Goal: Use online tool/utility: Utilize a website feature to perform a specific function

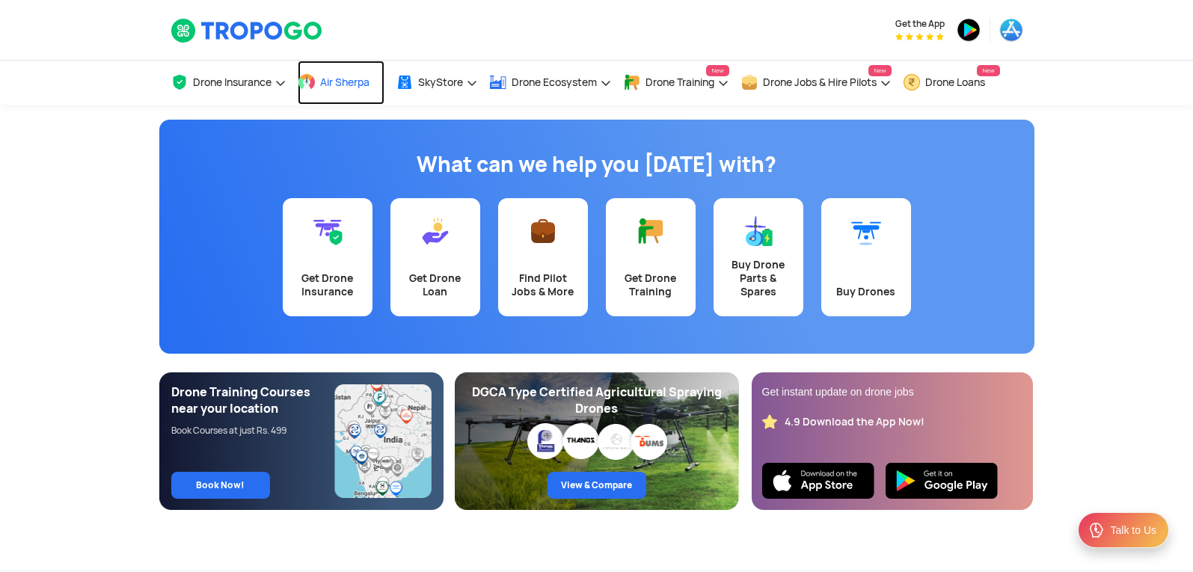
click at [349, 76] on span "Air Sherpa" at bounding box center [344, 82] width 49 height 12
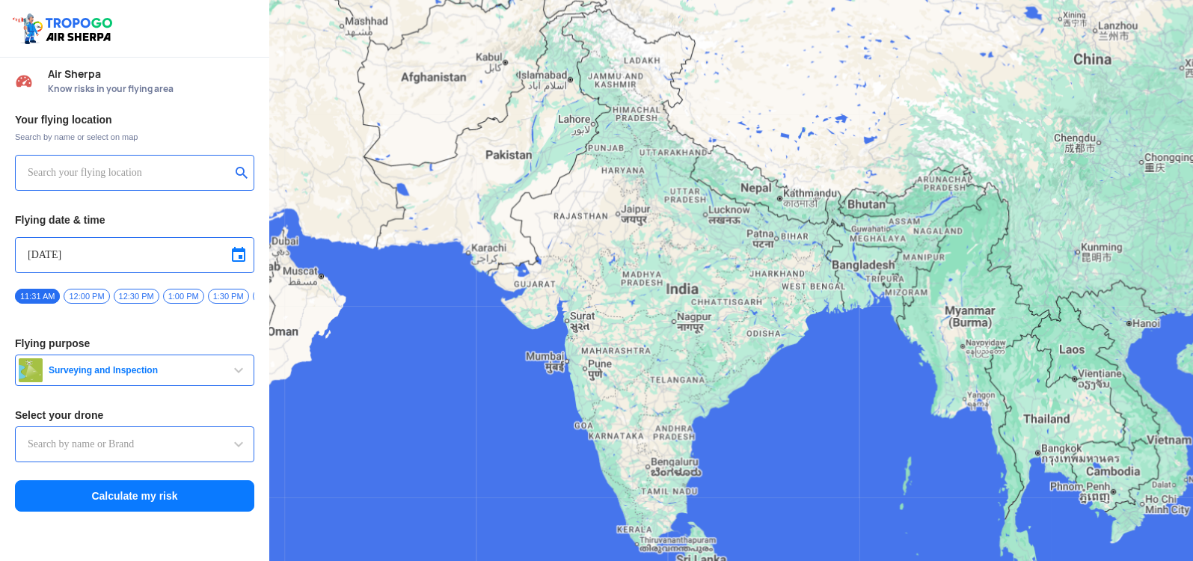
type input "Switch UAV"
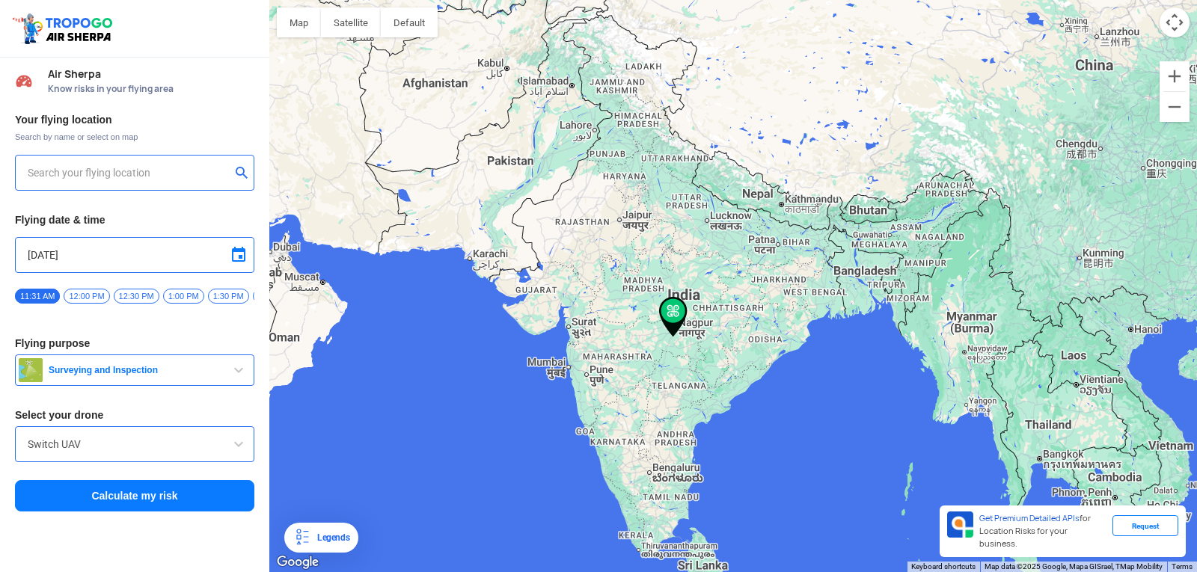
type input "[STREET_ADDRESS]"
click at [1178, 76] on button "Zoom in" at bounding box center [1175, 76] width 30 height 30
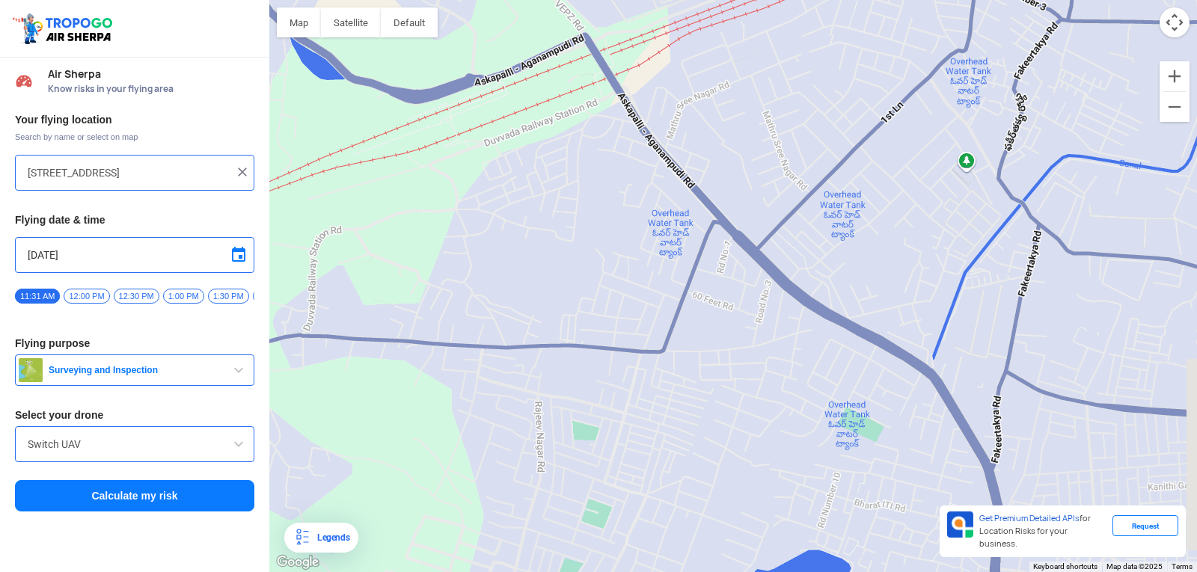
drag, startPoint x: 320, startPoint y: 379, endPoint x: 126, endPoint y: 608, distance: 299.8
click at [126, 572] on html "Location Risk Score Air Sherpa Know risks in your flying area Your flying locat…" at bounding box center [598, 286] width 1197 height 572
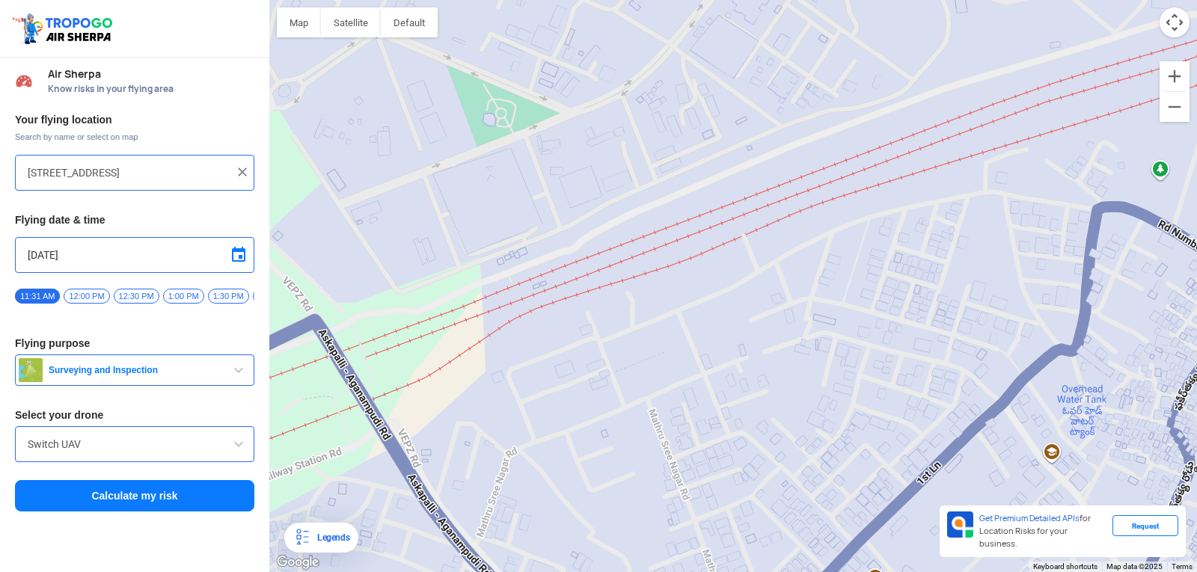
drag, startPoint x: 840, startPoint y: 108, endPoint x: 676, endPoint y: 453, distance: 382.5
click at [676, 453] on div at bounding box center [733, 286] width 928 height 572
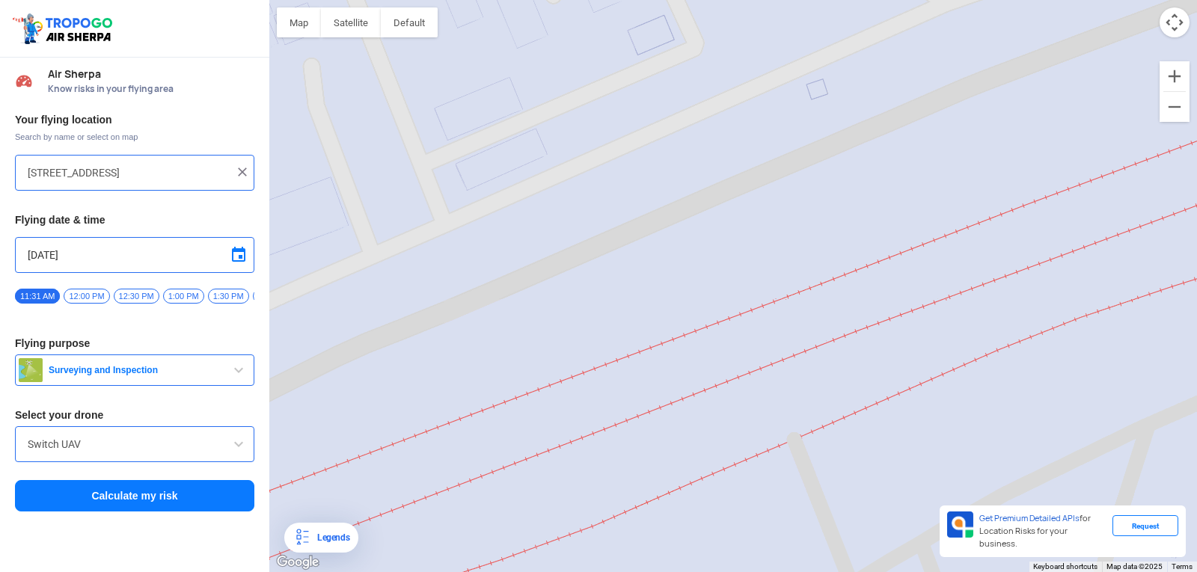
drag, startPoint x: 730, startPoint y: 186, endPoint x: 741, endPoint y: 245, distance: 60.2
click at [741, 245] on div at bounding box center [733, 286] width 928 height 572
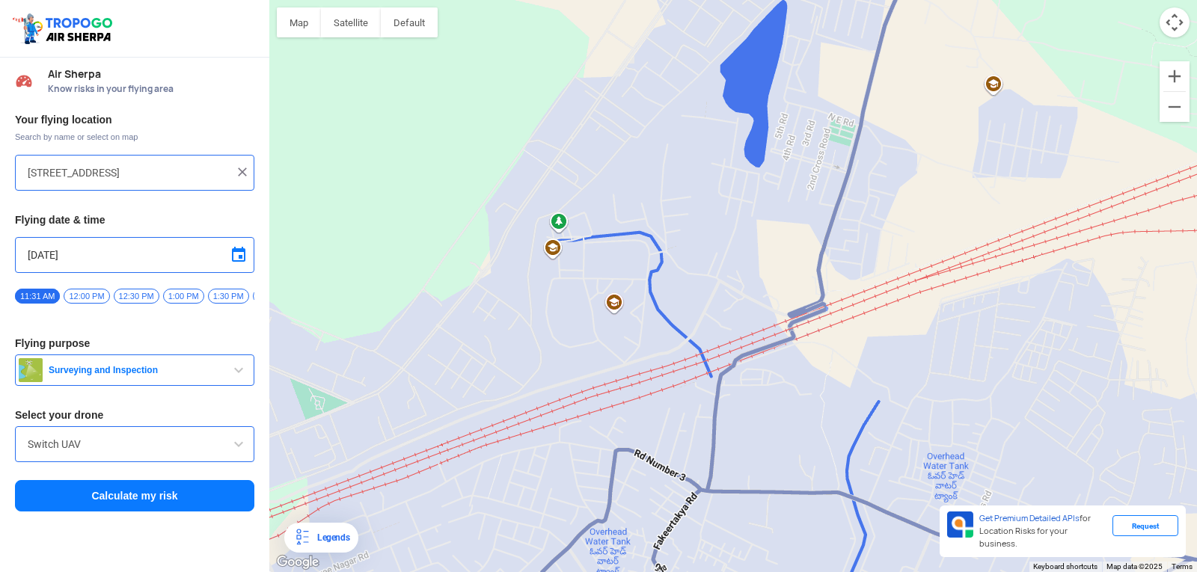
drag, startPoint x: 927, startPoint y: 160, endPoint x: 614, endPoint y: 360, distance: 371.1
click at [614, 360] on div at bounding box center [733, 286] width 928 height 572
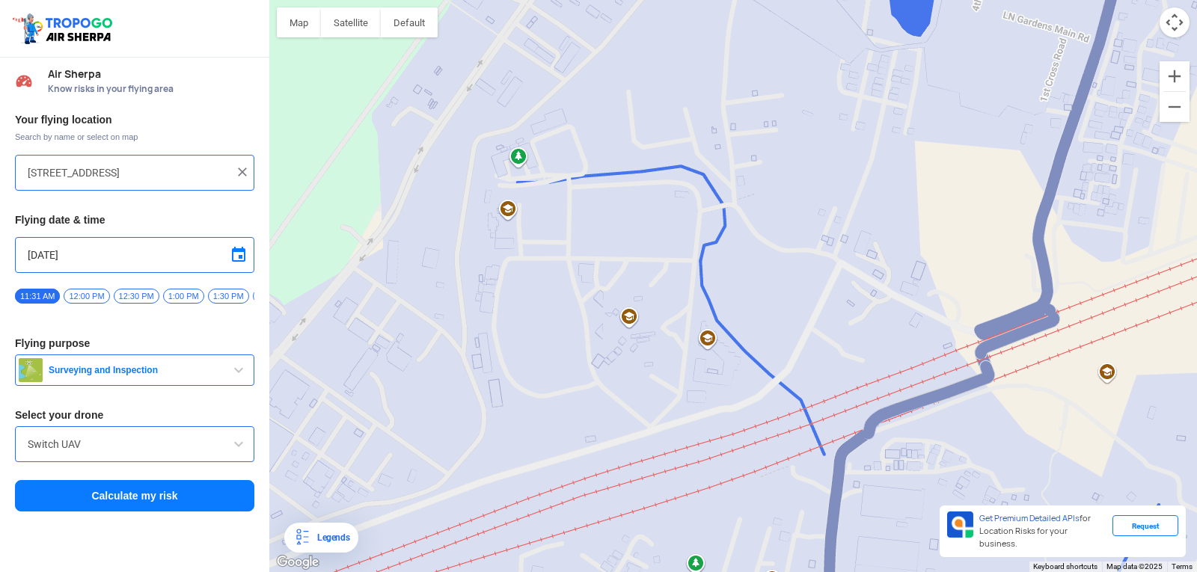
click at [243, 374] on span "button" at bounding box center [239, 370] width 18 height 18
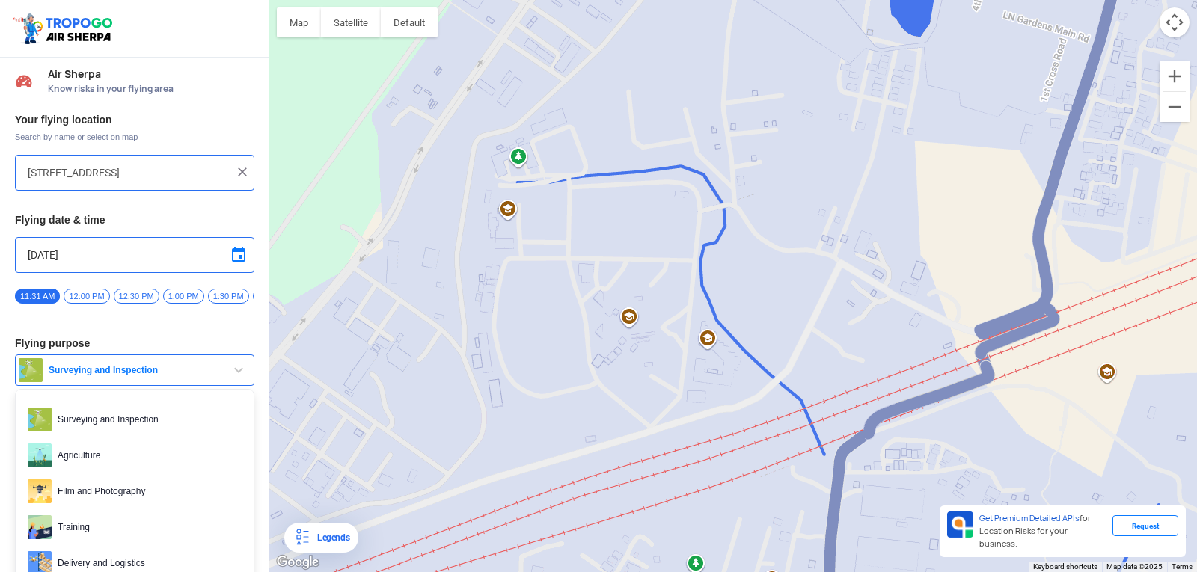
click at [238, 367] on span "button" at bounding box center [239, 370] width 18 height 18
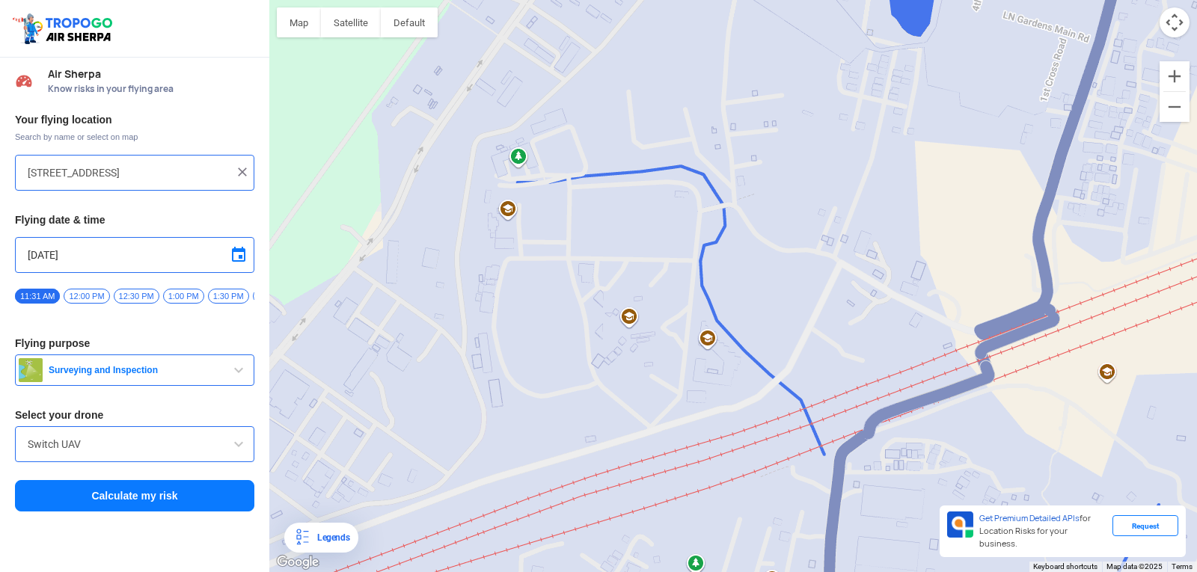
click at [240, 170] on img at bounding box center [242, 172] width 15 height 15
click at [201, 171] on input "text" at bounding box center [129, 173] width 203 height 18
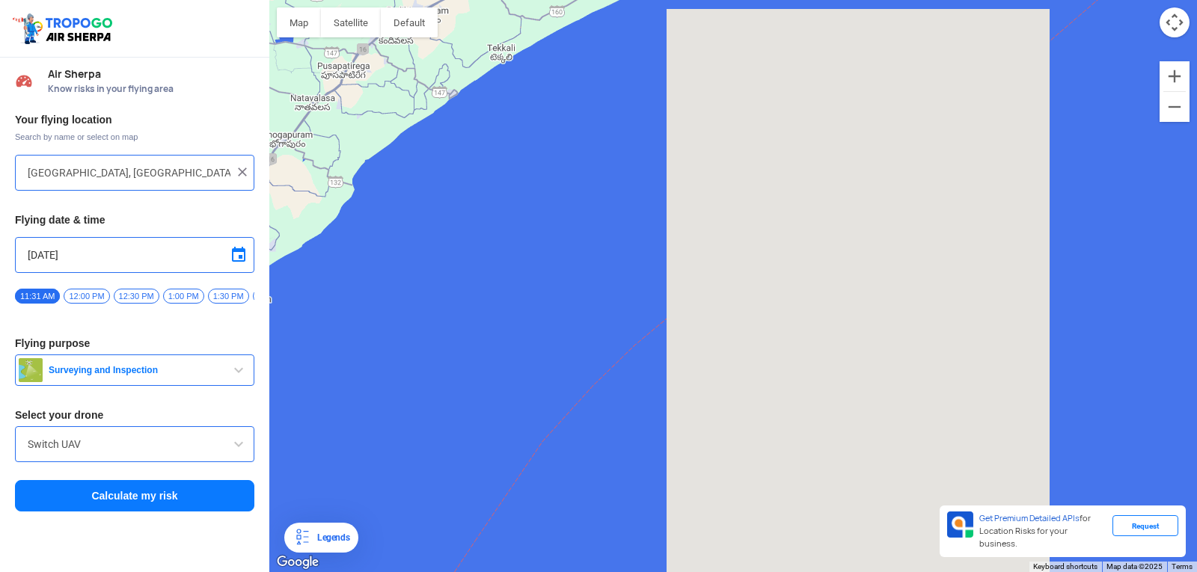
drag, startPoint x: 829, startPoint y: 381, endPoint x: 22, endPoint y: 608, distance: 837.8
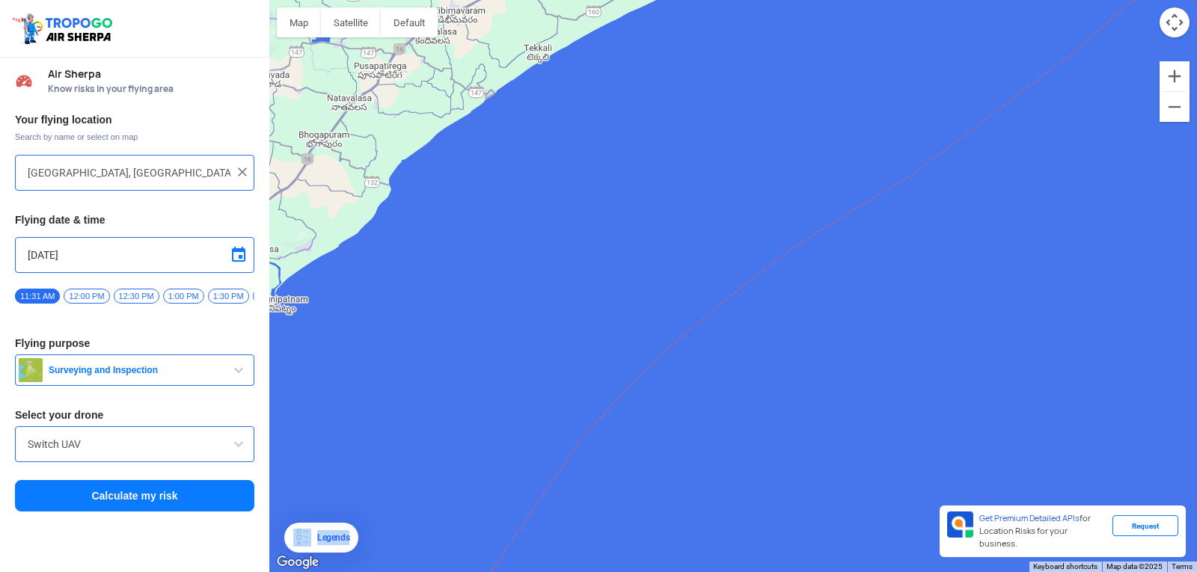
drag, startPoint x: 22, startPoint y: 608, endPoint x: 410, endPoint y: 458, distance: 415.4
click at [454, 508] on div "Map Terrain Satellite Labels Legends Get Premium Detailed APIs for Location Ris…" at bounding box center [733, 286] width 928 height 572
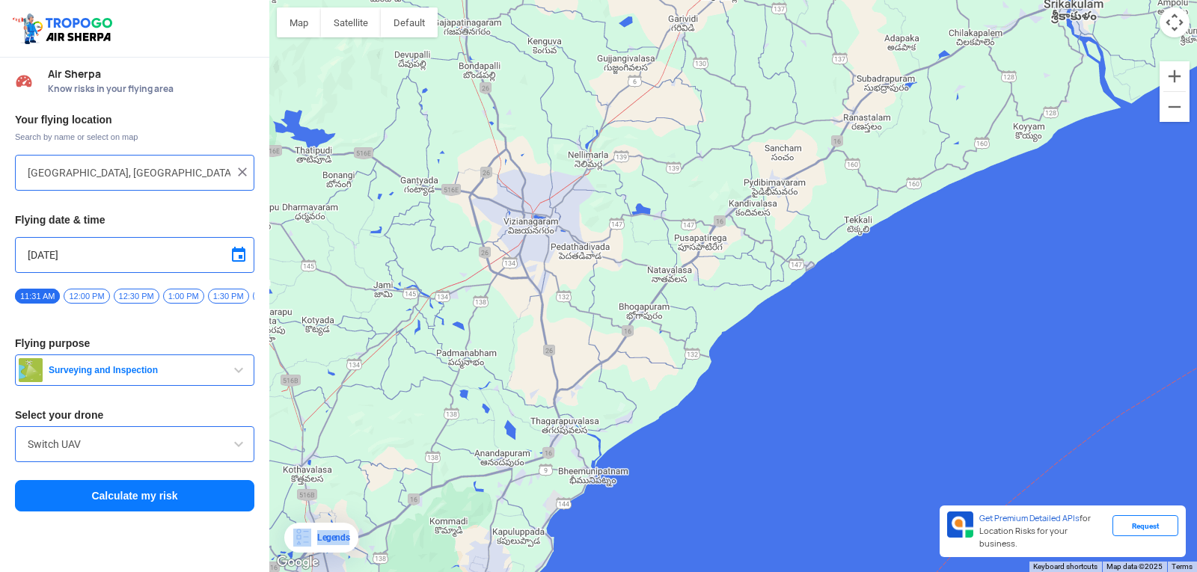
drag, startPoint x: 352, startPoint y: 435, endPoint x: 680, endPoint y: 554, distance: 348.9
click at [679, 572] on html "Location Risk Score Air Sherpa Know risks in your flying area Your flying locat…" at bounding box center [598, 286] width 1197 height 572
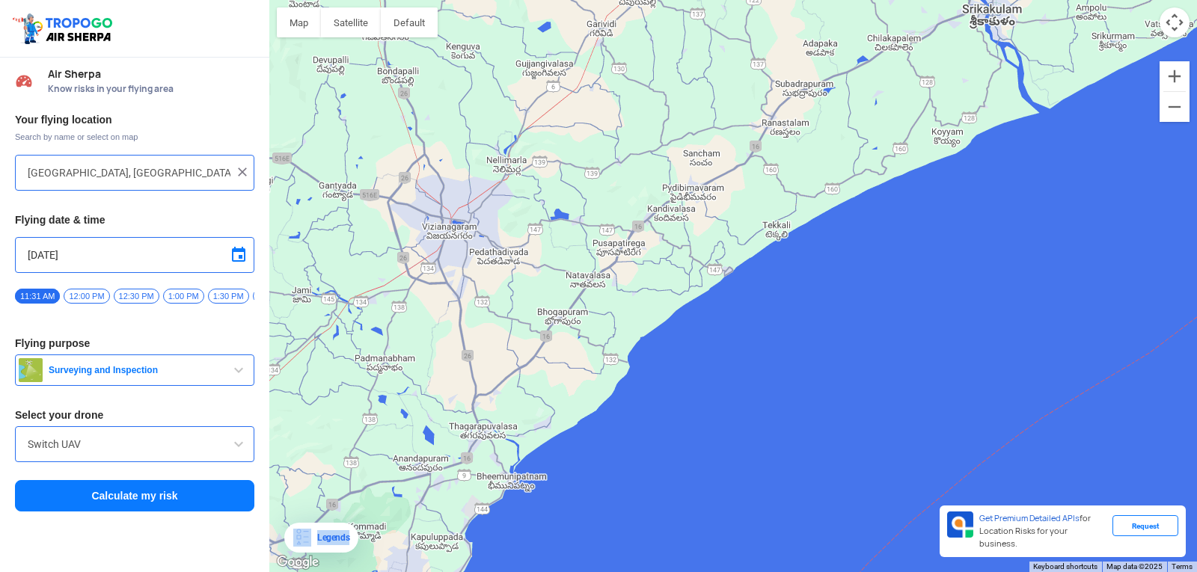
drag, startPoint x: 674, startPoint y: 488, endPoint x: 561, endPoint y: 480, distance: 113.2
click at [583, 527] on div at bounding box center [733, 286] width 928 height 572
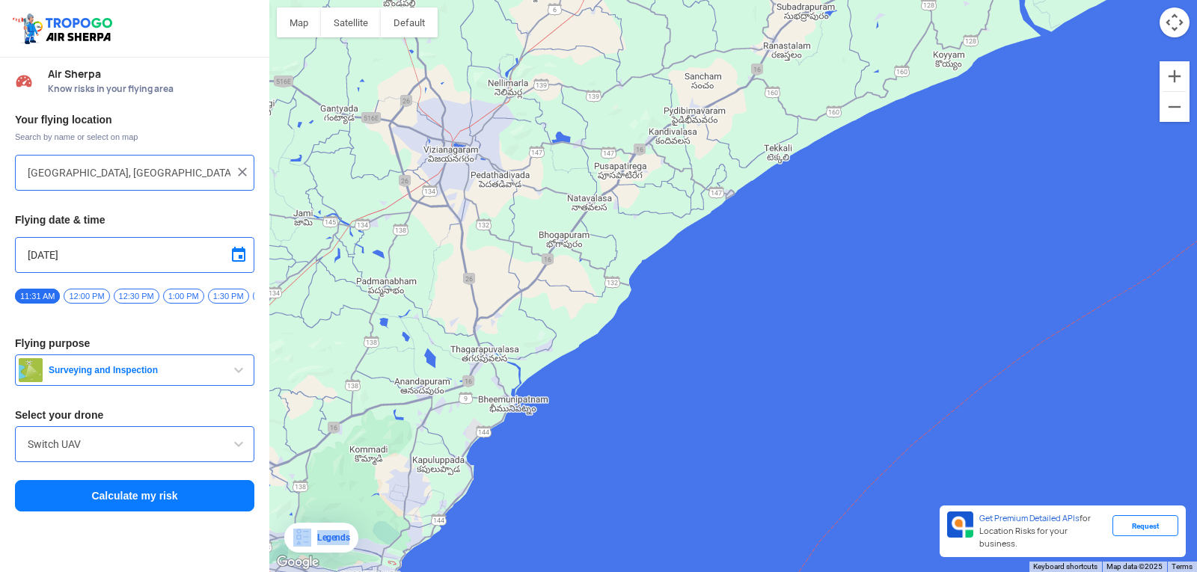
click at [353, 39] on div at bounding box center [733, 286] width 928 height 572
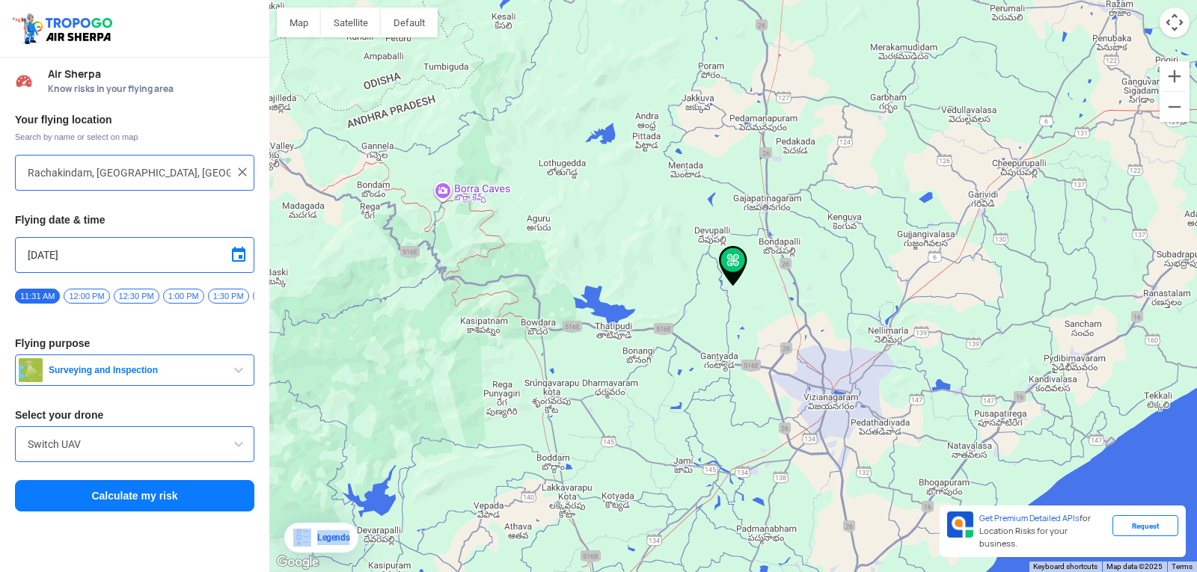
click at [353, 39] on div at bounding box center [733, 286] width 928 height 572
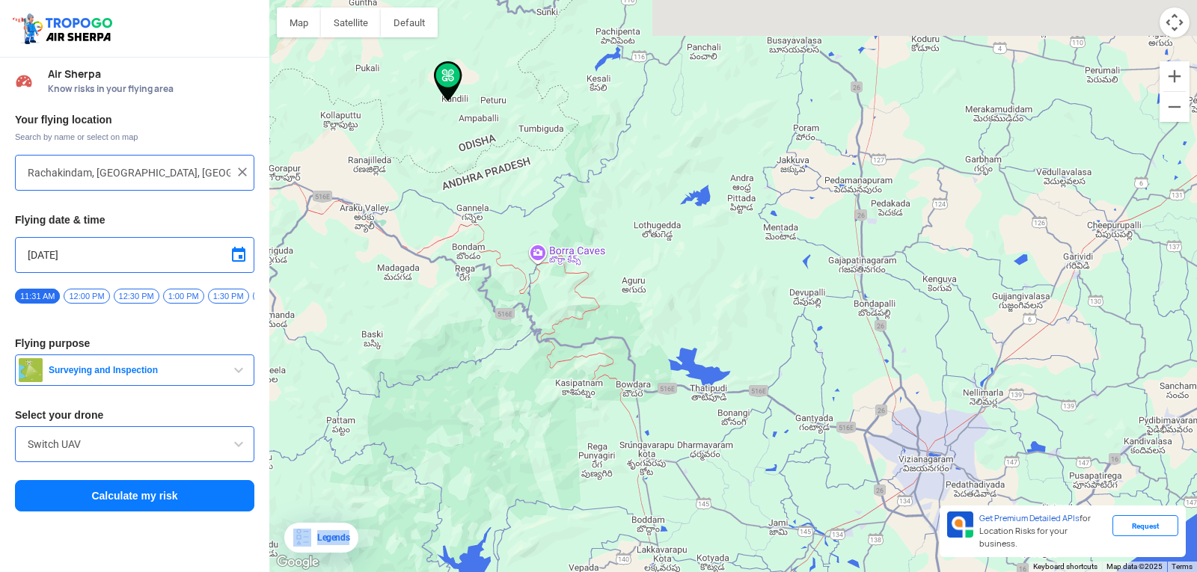
type input "Kandili, Odisha, India"
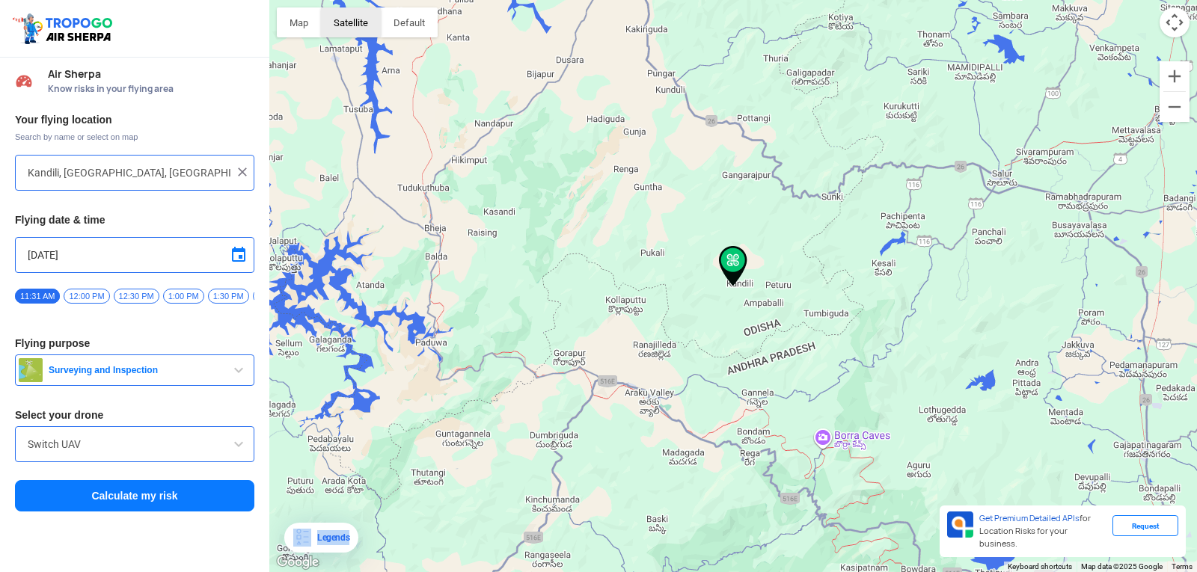
click at [363, 19] on button "Satellite" at bounding box center [351, 22] width 60 height 30
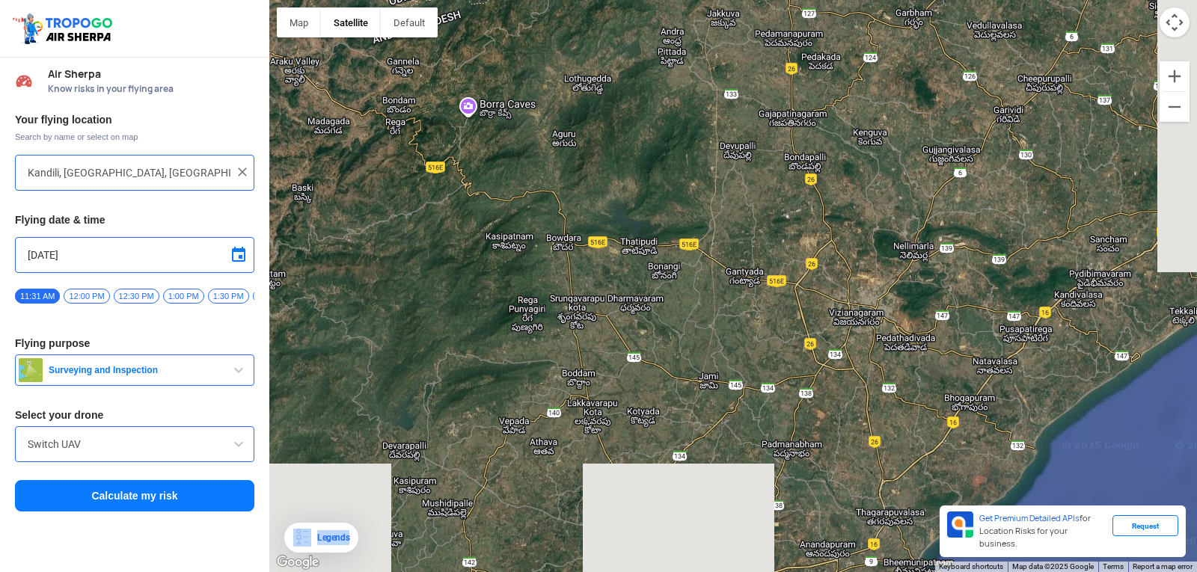
drag, startPoint x: 1066, startPoint y: 399, endPoint x: 762, endPoint y: 100, distance: 426.4
click at [706, 65] on div at bounding box center [733, 286] width 928 height 572
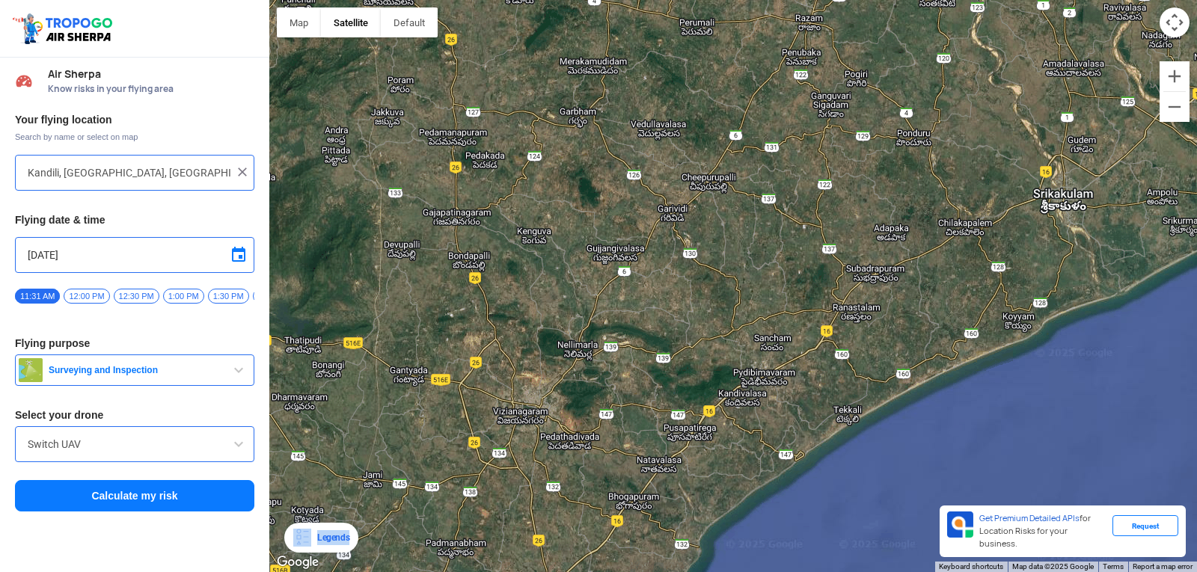
drag, startPoint x: 762, startPoint y: 97, endPoint x: 361, endPoint y: 199, distance: 414.4
click at [389, 199] on div at bounding box center [733, 286] width 928 height 572
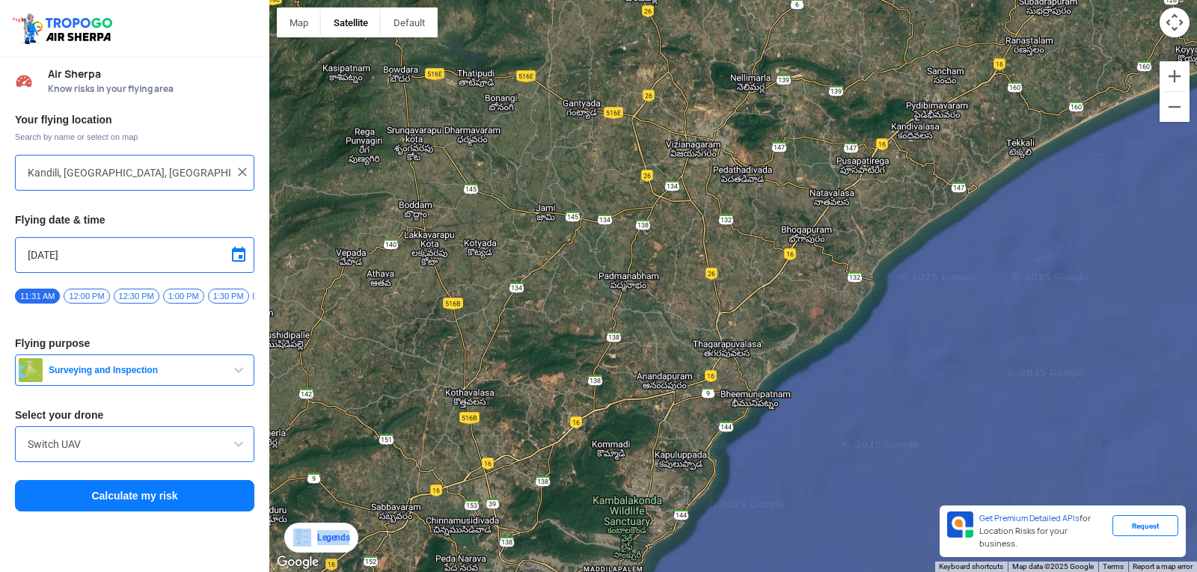
drag, startPoint x: 507, startPoint y: 370, endPoint x: 788, endPoint y: 97, distance: 392.6
click at [787, 97] on div at bounding box center [733, 286] width 928 height 572
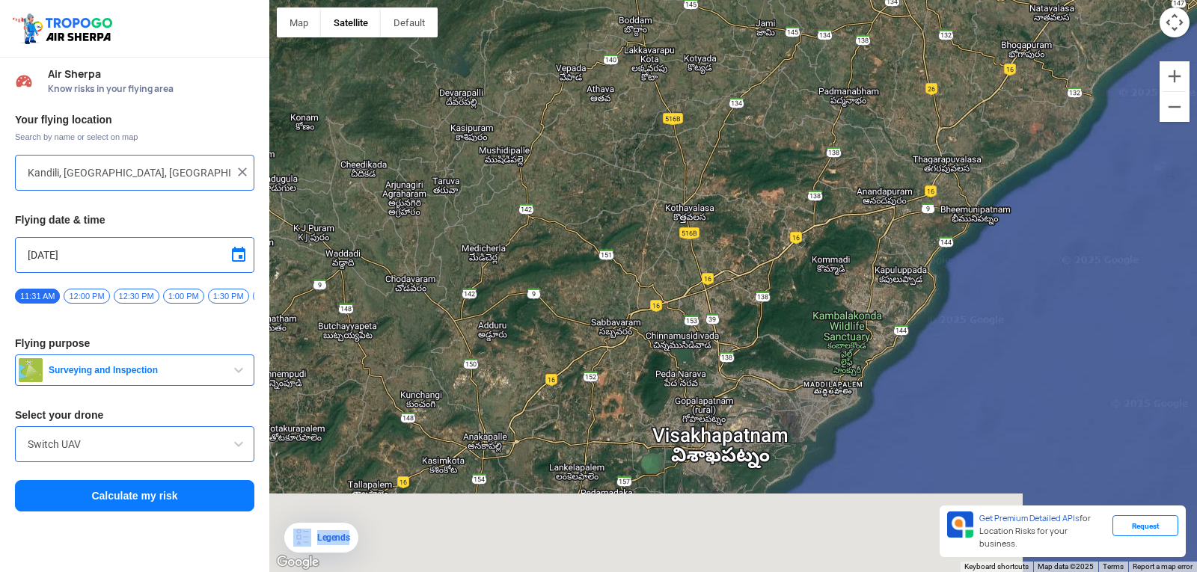
drag, startPoint x: 805, startPoint y: 75, endPoint x: 1012, endPoint y: -65, distance: 250.0
click at [1012, 0] on html "Location Risk Score Air Sherpa Know risks in your flying area Your flying locat…" at bounding box center [598, 286] width 1197 height 572
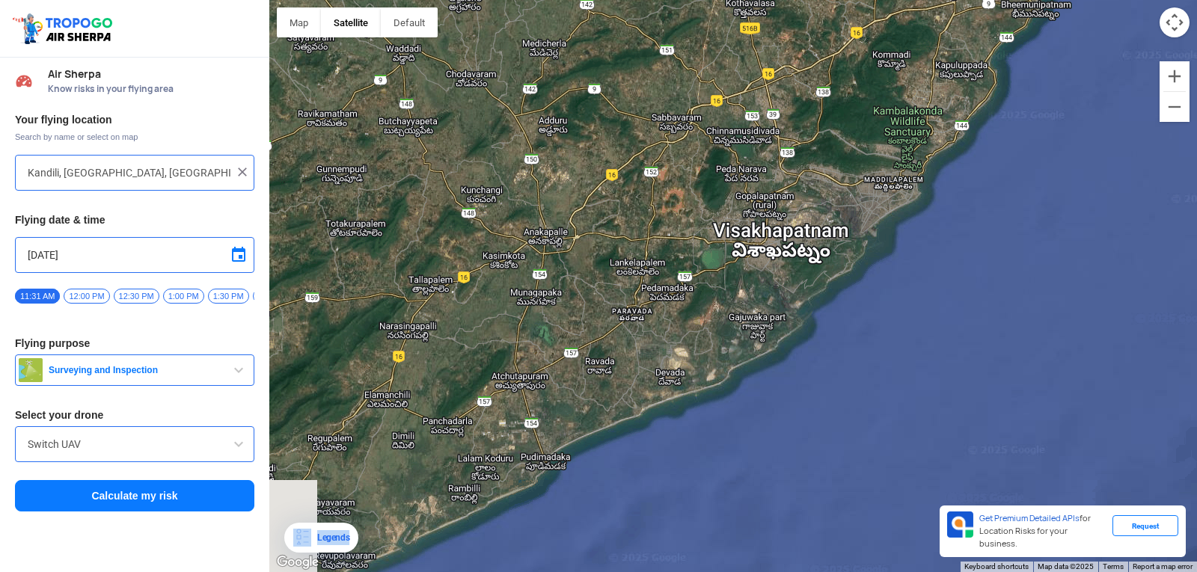
drag, startPoint x: 996, startPoint y: 159, endPoint x: 1011, endPoint y: -21, distance: 180.9
click at [1011, 0] on html "Location Risk Score Air Sherpa Know risks in your flying area Your flying locat…" at bounding box center [598, 286] width 1197 height 572
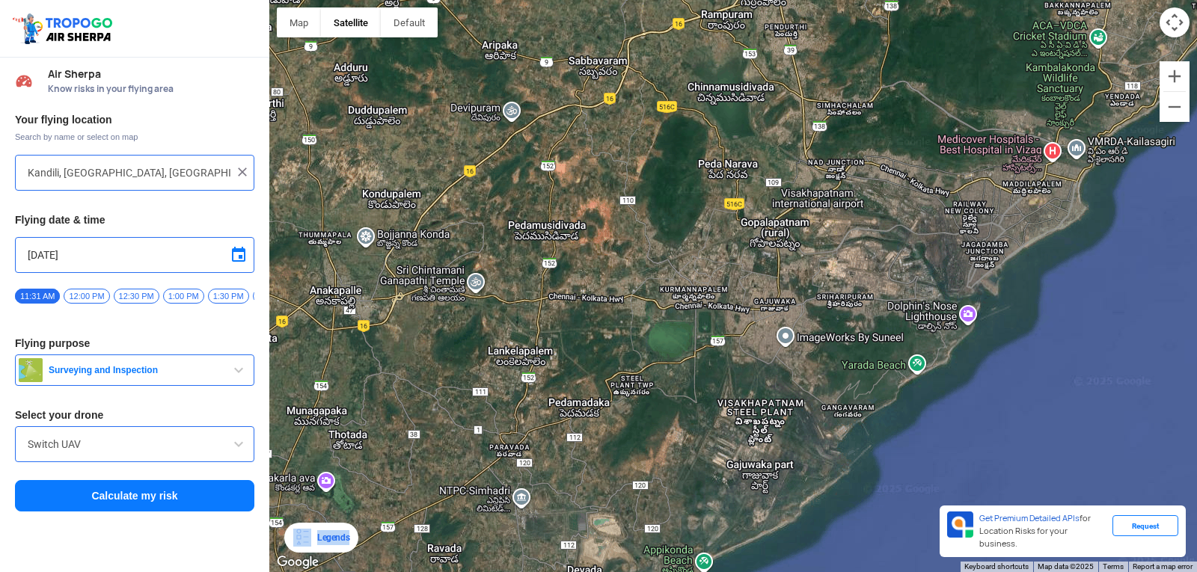
drag, startPoint x: 822, startPoint y: 333, endPoint x: 1196, endPoint y: 108, distance: 436.6
click at [1196, 108] on div at bounding box center [733, 286] width 928 height 572
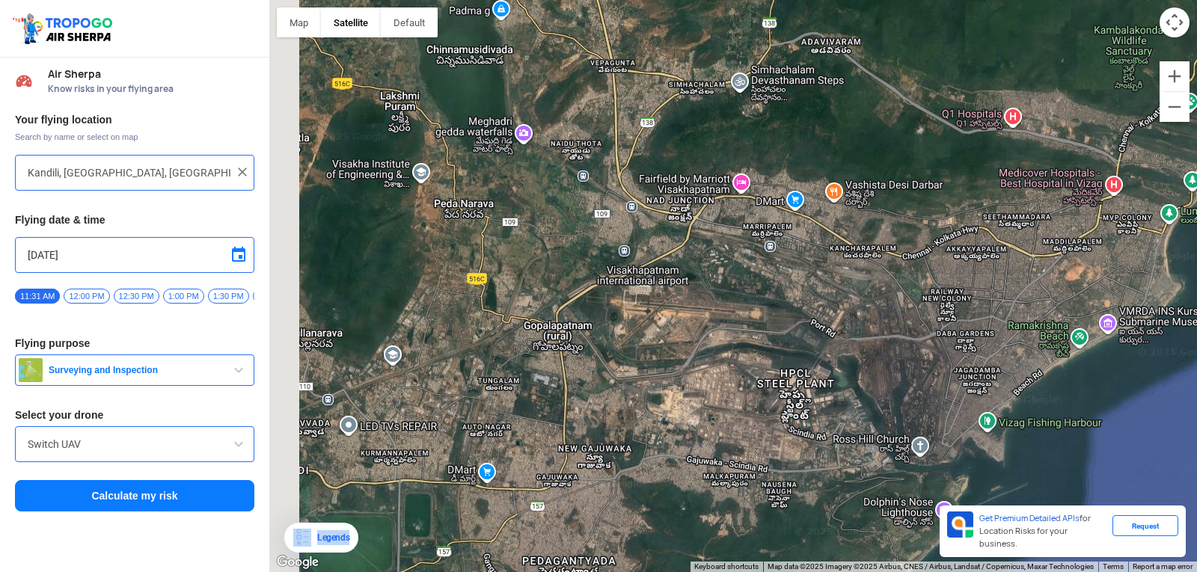
drag, startPoint x: 986, startPoint y: 185, endPoint x: 1196, endPoint y: 147, distance: 213.7
click at [1196, 159] on div at bounding box center [733, 286] width 928 height 572
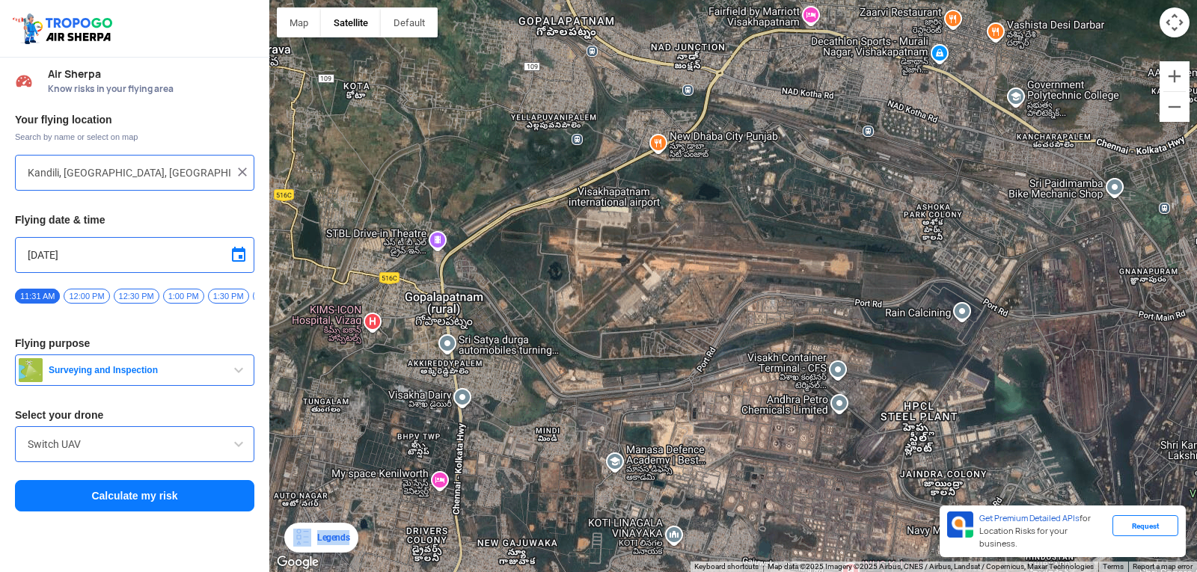
drag, startPoint x: 669, startPoint y: 227, endPoint x: 1196, endPoint y: -1, distance: 574.7
click at [1196, 0] on html "Location Risk Score Air Sherpa Know risks in your flying area Your flying locat…" at bounding box center [598, 286] width 1197 height 572
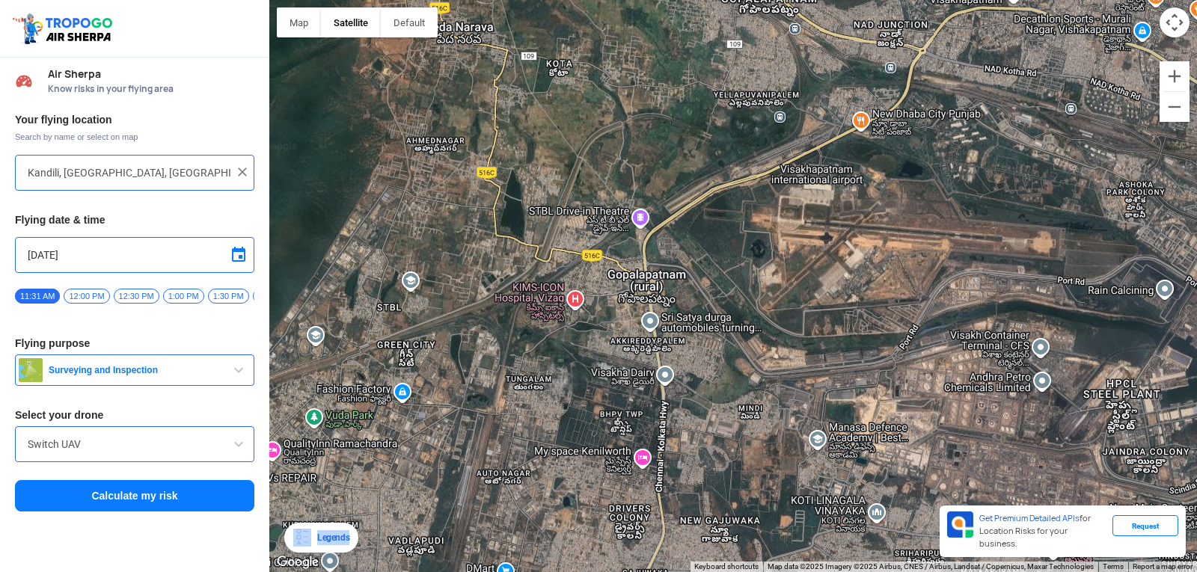
drag, startPoint x: 1043, startPoint y: 38, endPoint x: 1196, endPoint y: 47, distance: 153.6
click at [1196, 47] on div at bounding box center [733, 286] width 928 height 572
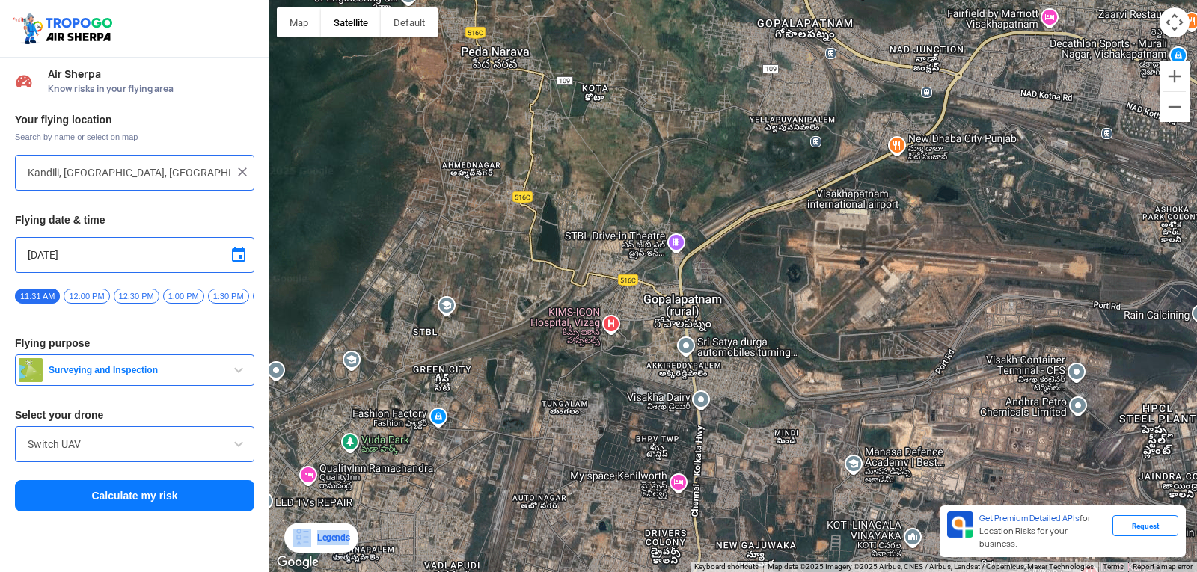
drag, startPoint x: 1153, startPoint y: 48, endPoint x: 1196, endPoint y: 5, distance: 60.8
click at [1196, 54] on div at bounding box center [733, 286] width 928 height 572
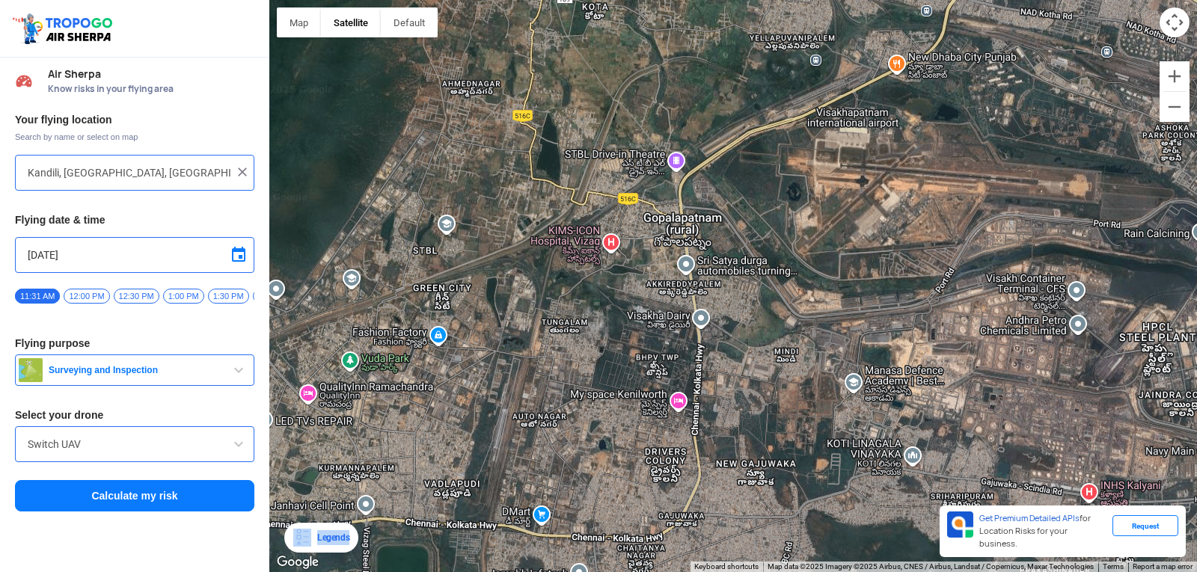
drag, startPoint x: 1166, startPoint y: 28, endPoint x: 1188, endPoint y: 9, distance: 28.6
click at [1196, 0] on html "Location Risk Score Air Sherpa Know risks in your flying area Your flying locat…" at bounding box center [598, 286] width 1197 height 572
drag, startPoint x: 596, startPoint y: 429, endPoint x: 0, endPoint y: 567, distance: 611.2
click at [0, 568] on div "Location Risk Score Air Sherpa Know risks in your flying area Your flying locat…" at bounding box center [598, 286] width 1197 height 572
drag, startPoint x: 6, startPoint y: 548, endPoint x: 382, endPoint y: 374, distance: 413.7
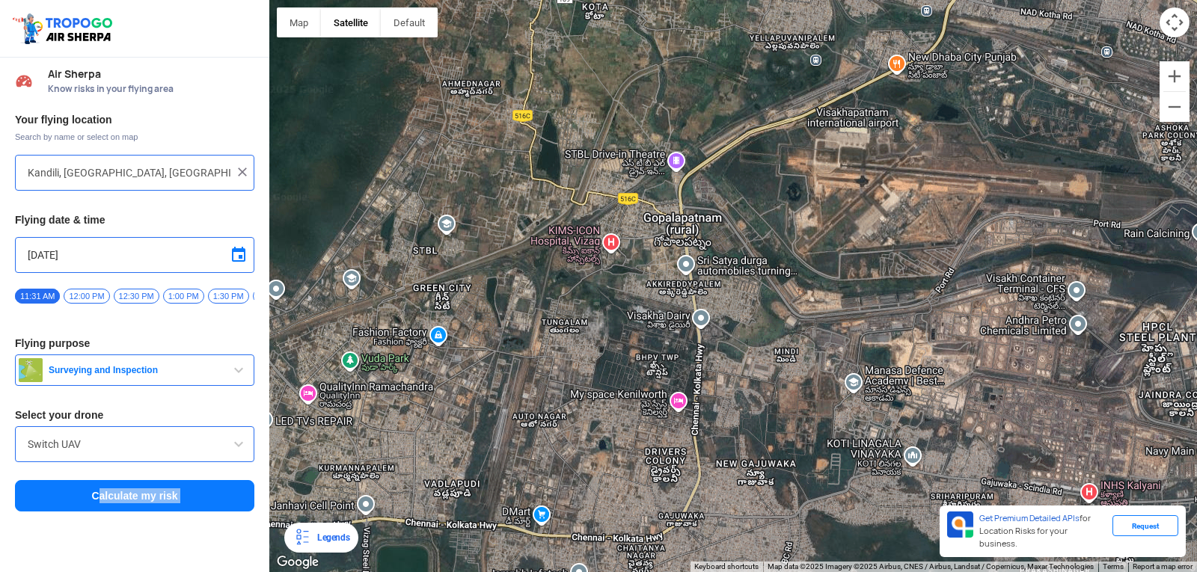
click at [379, 378] on div "Location Risk Score Air Sherpa Know risks in your flying area Your flying locat…" at bounding box center [598, 286] width 1197 height 572
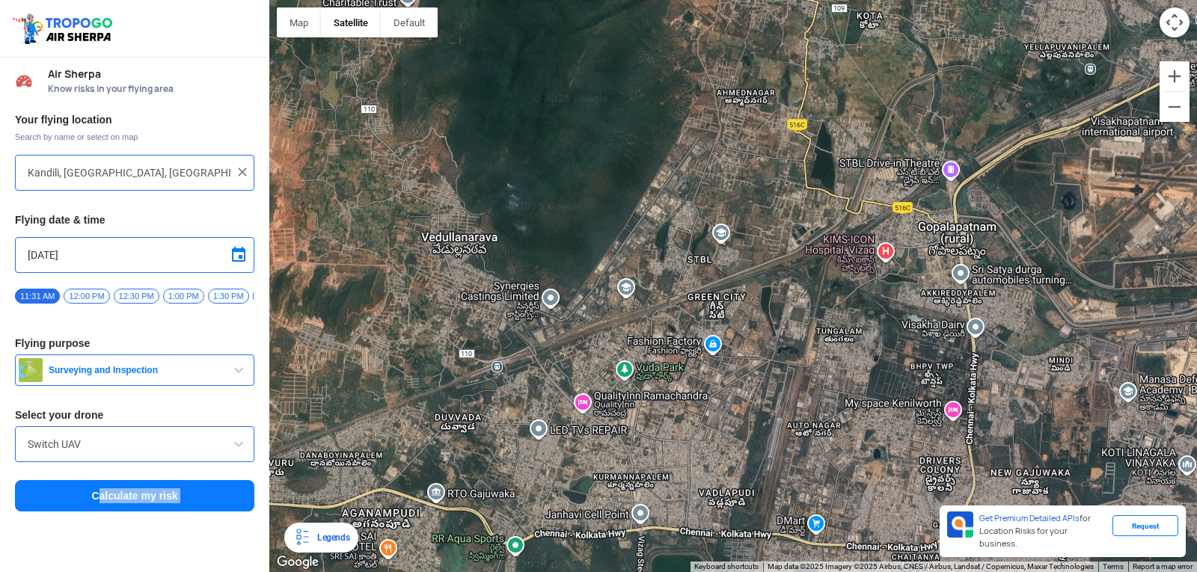
drag, startPoint x: 373, startPoint y: 373, endPoint x: 663, endPoint y: 381, distance: 290.4
click at [663, 381] on div at bounding box center [733, 286] width 928 height 572
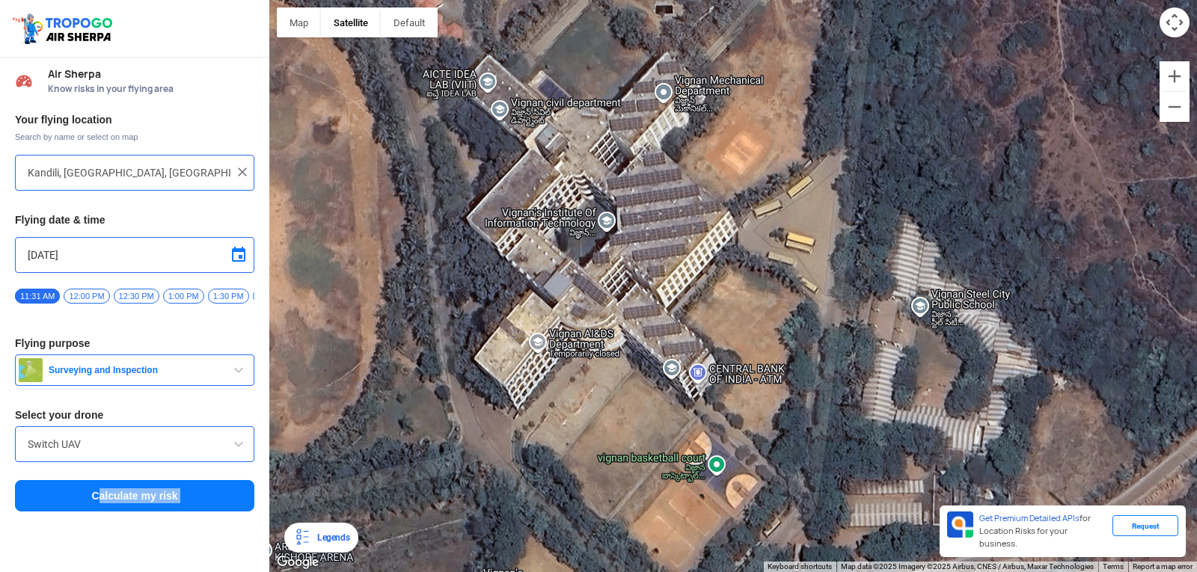
drag, startPoint x: 550, startPoint y: 293, endPoint x: 728, endPoint y: 388, distance: 201.8
click at [728, 390] on div at bounding box center [733, 286] width 928 height 572
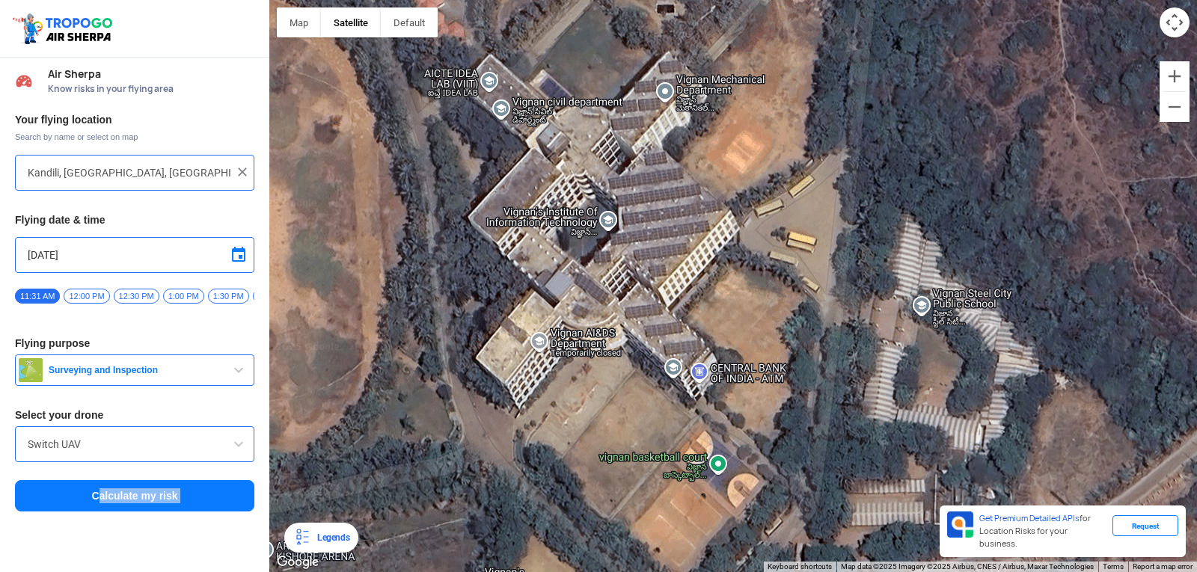
click at [236, 169] on img at bounding box center [242, 172] width 15 height 15
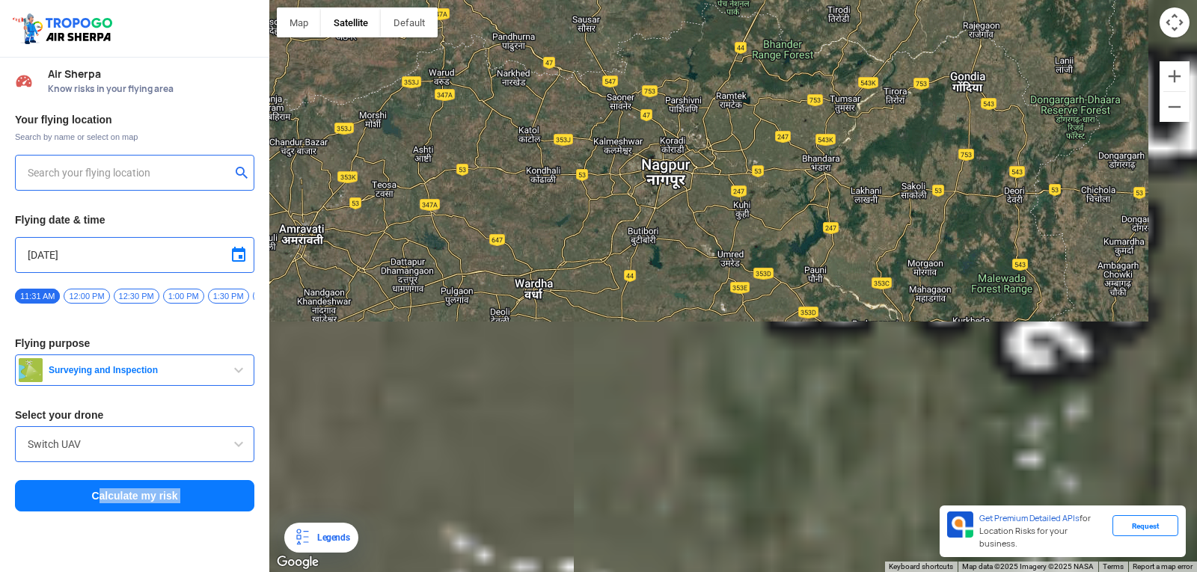
drag, startPoint x: 646, startPoint y: 305, endPoint x: 521, endPoint y: -65, distance: 390.1
click at [521, 0] on html "Location Risk Score Air Sherpa Know risks in your flying area Your flying locat…" at bounding box center [598, 286] width 1197 height 572
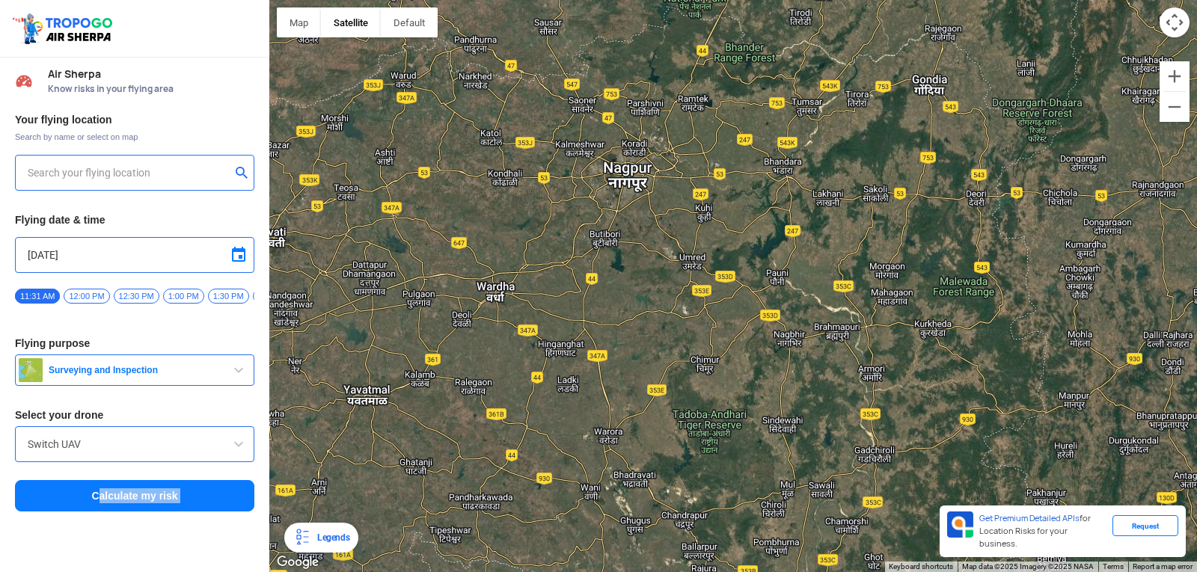
drag, startPoint x: 579, startPoint y: 19, endPoint x: 560, endPoint y: -65, distance: 86.6
click at [560, 0] on html "Location Risk Score Air Sherpa Know risks in your flying area Your flying locat…" at bounding box center [598, 286] width 1197 height 572
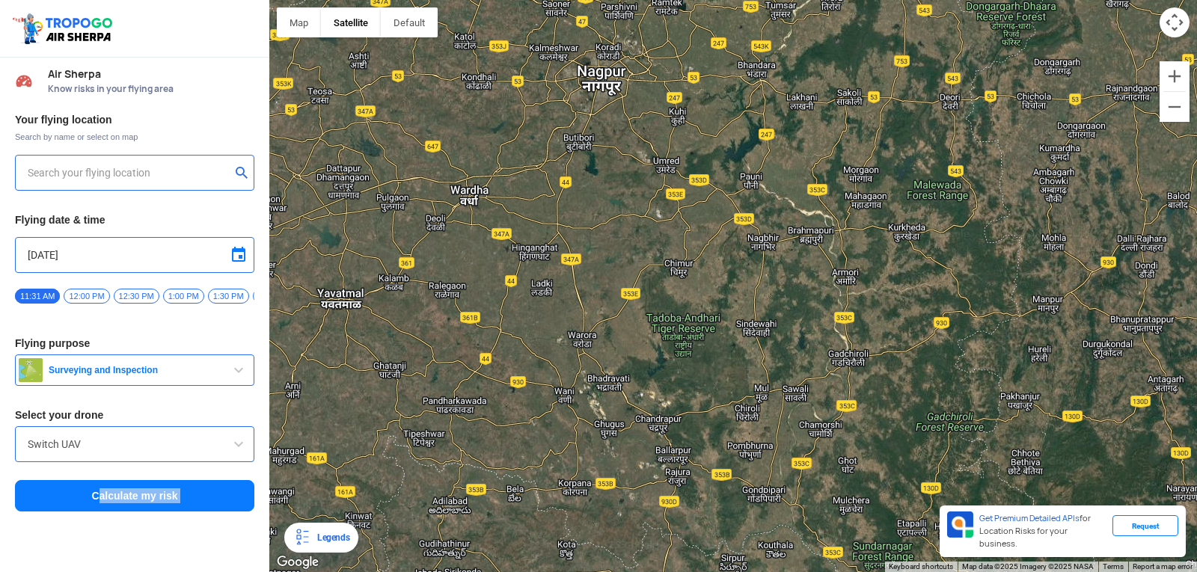
drag, startPoint x: 605, startPoint y: 46, endPoint x: 629, endPoint y: 214, distance: 170.0
click at [628, 182] on div at bounding box center [733, 286] width 928 height 572
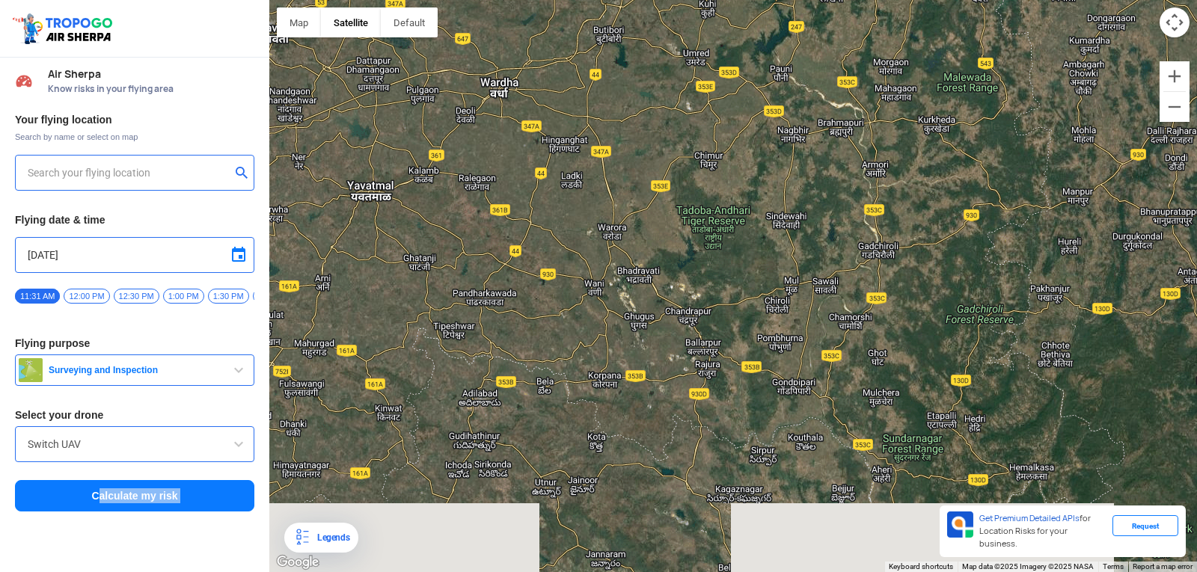
drag, startPoint x: 640, startPoint y: 251, endPoint x: 625, endPoint y: -65, distance: 316.8
click at [625, 0] on html "Location Risk Score Air Sherpa Know risks in your flying area Your flying locat…" at bounding box center [598, 286] width 1197 height 572
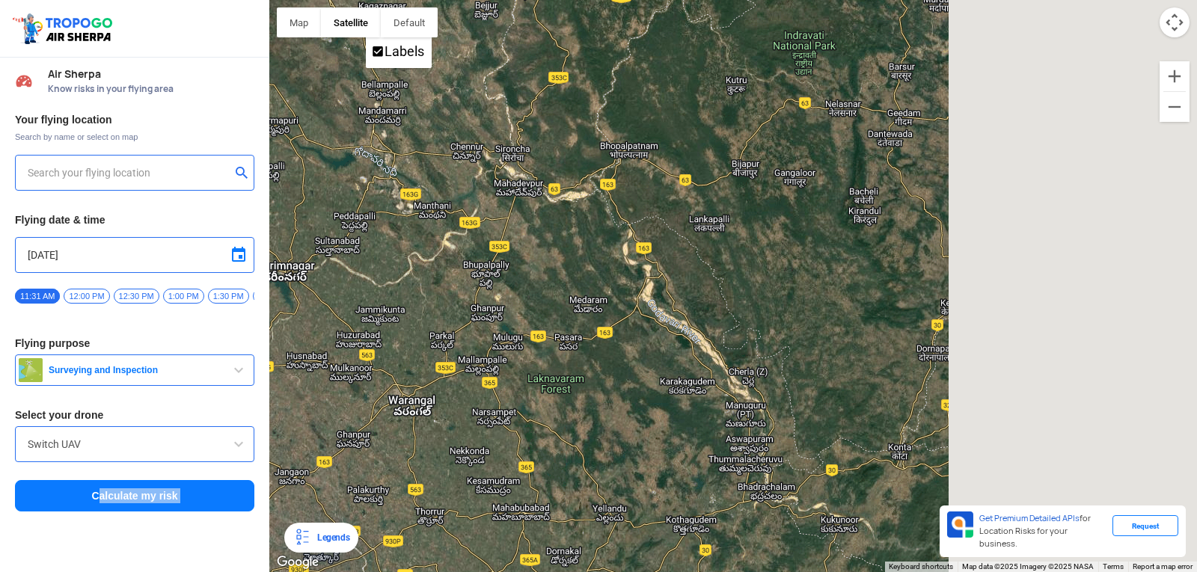
drag, startPoint x: 651, startPoint y: 487, endPoint x: 295, endPoint y: 2, distance: 601.6
click at [295, 2] on div at bounding box center [733, 286] width 928 height 572
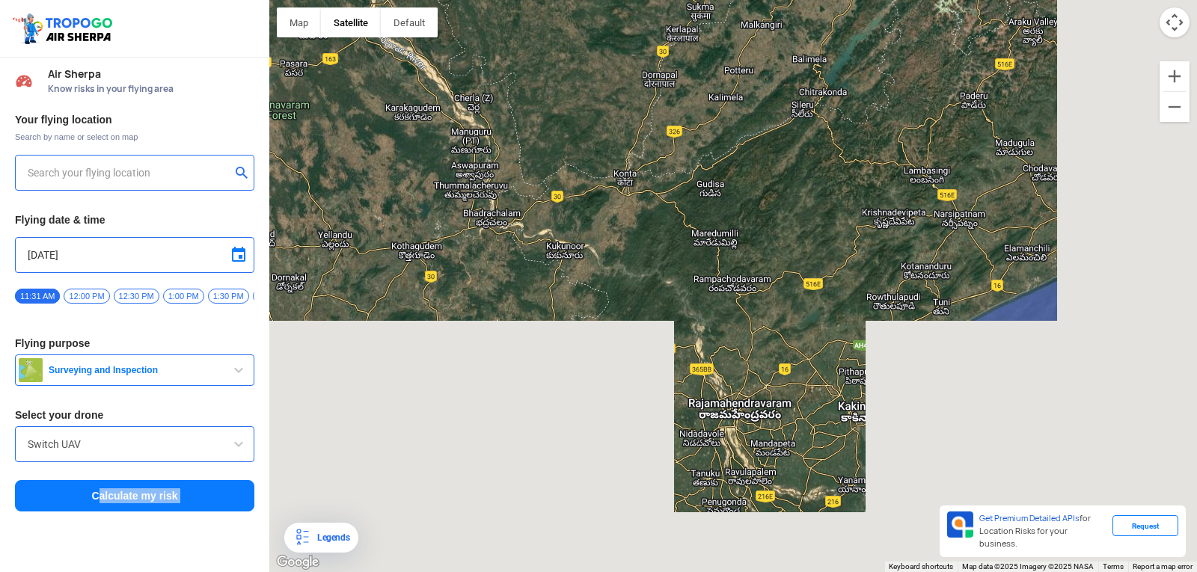
drag, startPoint x: 869, startPoint y: 362, endPoint x: 573, endPoint y: 79, distance: 409.6
click at [573, 79] on div at bounding box center [733, 286] width 928 height 572
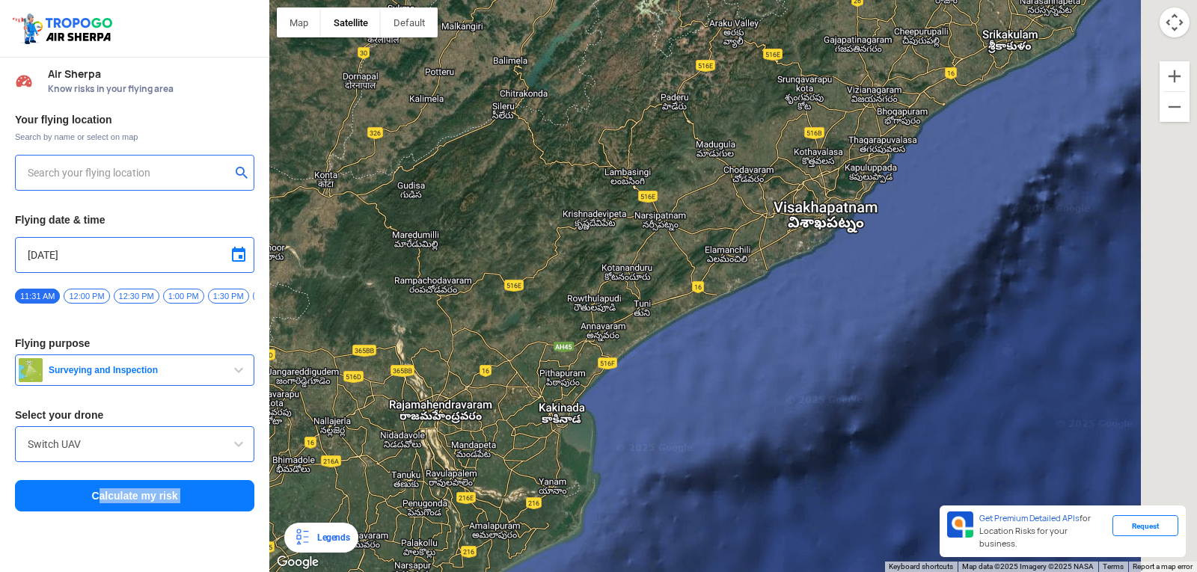
drag, startPoint x: 825, startPoint y: 231, endPoint x: 571, endPoint y: 239, distance: 254.5
click at [536, 241] on div at bounding box center [733, 286] width 928 height 572
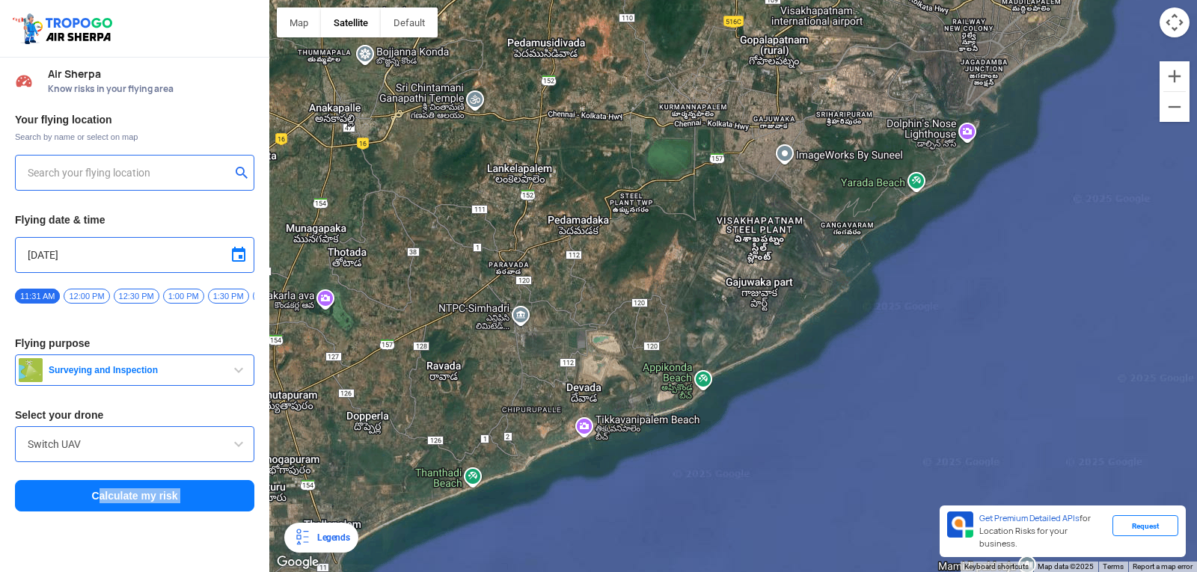
drag, startPoint x: 637, startPoint y: 144, endPoint x: 662, endPoint y: 326, distance: 184.2
click at [662, 326] on div at bounding box center [733, 286] width 928 height 572
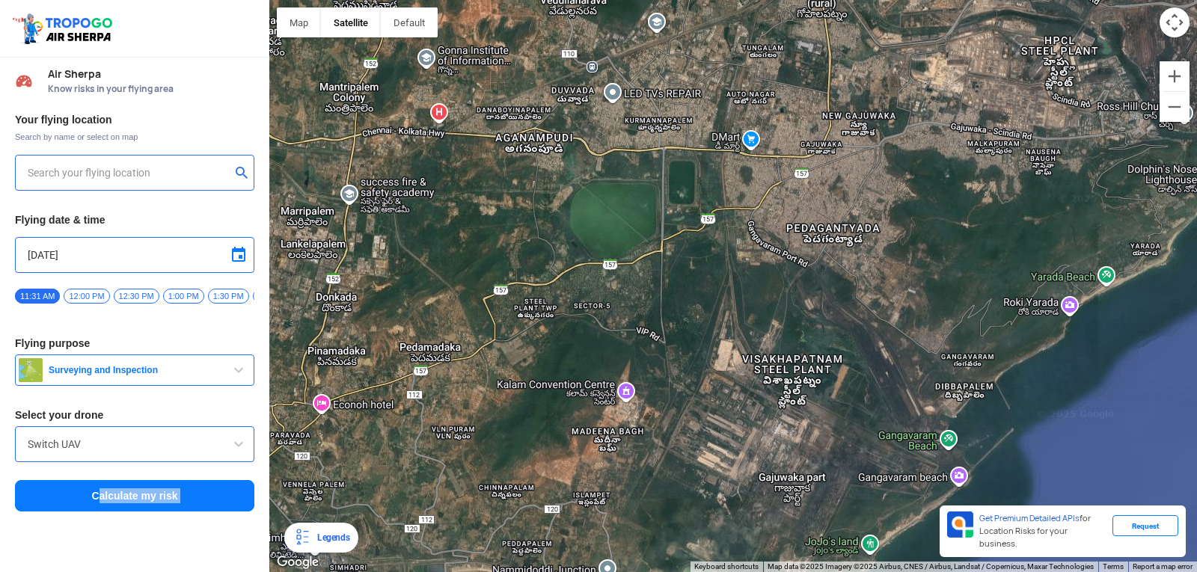
drag, startPoint x: 662, startPoint y: 325, endPoint x: 590, endPoint y: 580, distance: 264.3
click at [590, 572] on html "Location Risk Score Air Sherpa Know risks in your flying area Your flying locat…" at bounding box center [598, 286] width 1197 height 572
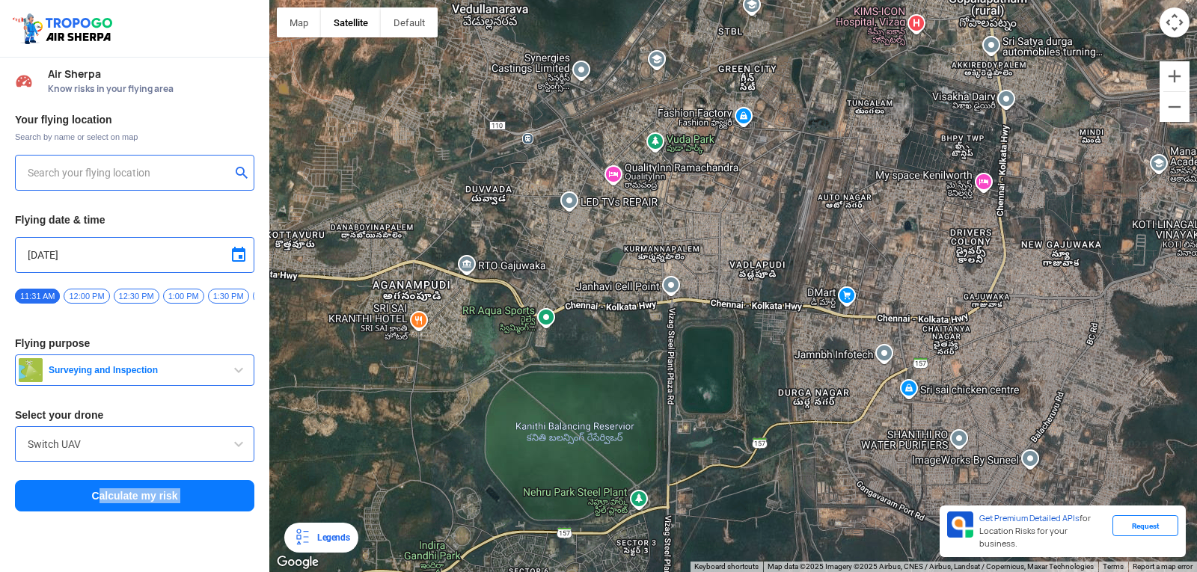
drag, startPoint x: 644, startPoint y: 305, endPoint x: 653, endPoint y: 543, distance: 238.8
click at [653, 543] on div at bounding box center [733, 286] width 928 height 572
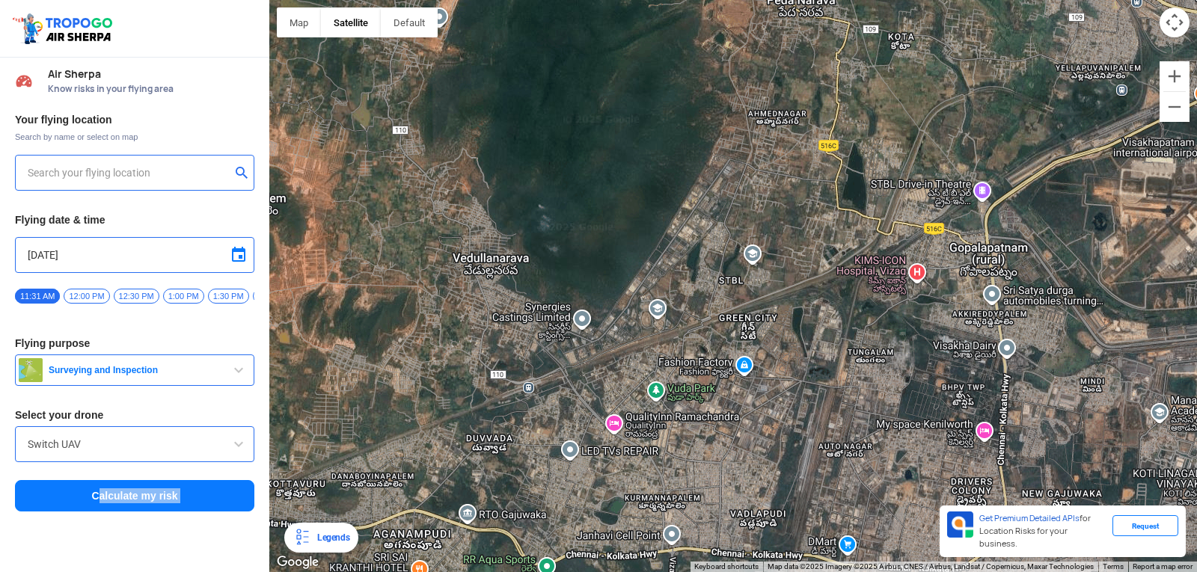
drag, startPoint x: 723, startPoint y: 212, endPoint x: 729, endPoint y: 474, distance: 261.9
click at [729, 474] on div at bounding box center [733, 286] width 928 height 572
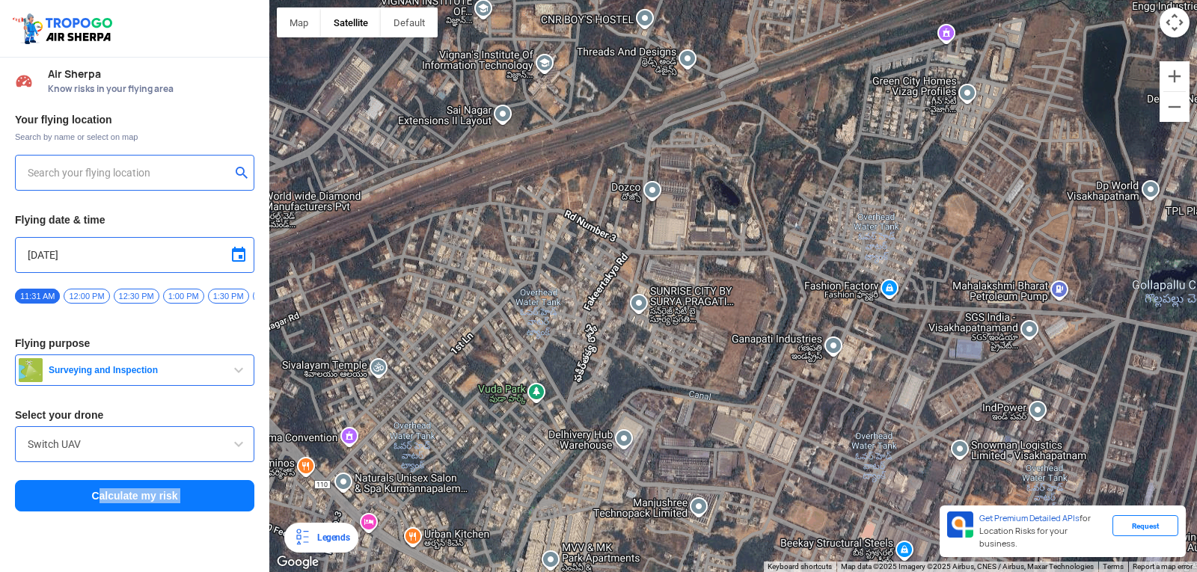
drag, startPoint x: 696, startPoint y: 454, endPoint x: 770, endPoint y: 513, distance: 94.8
click at [768, 572] on html "Location Risk Score Air Sherpa Know risks in your flying area Your flying locat…" at bounding box center [598, 286] width 1197 height 572
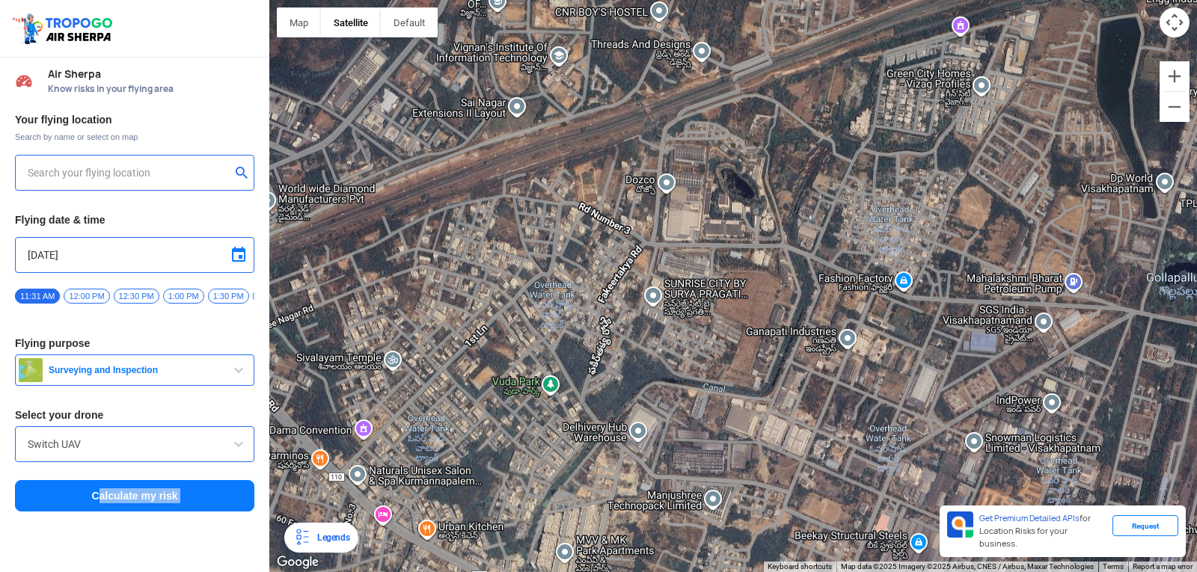
drag, startPoint x: 704, startPoint y: 270, endPoint x: 735, endPoint y: 457, distance: 189.5
click at [735, 457] on div at bounding box center [733, 286] width 928 height 572
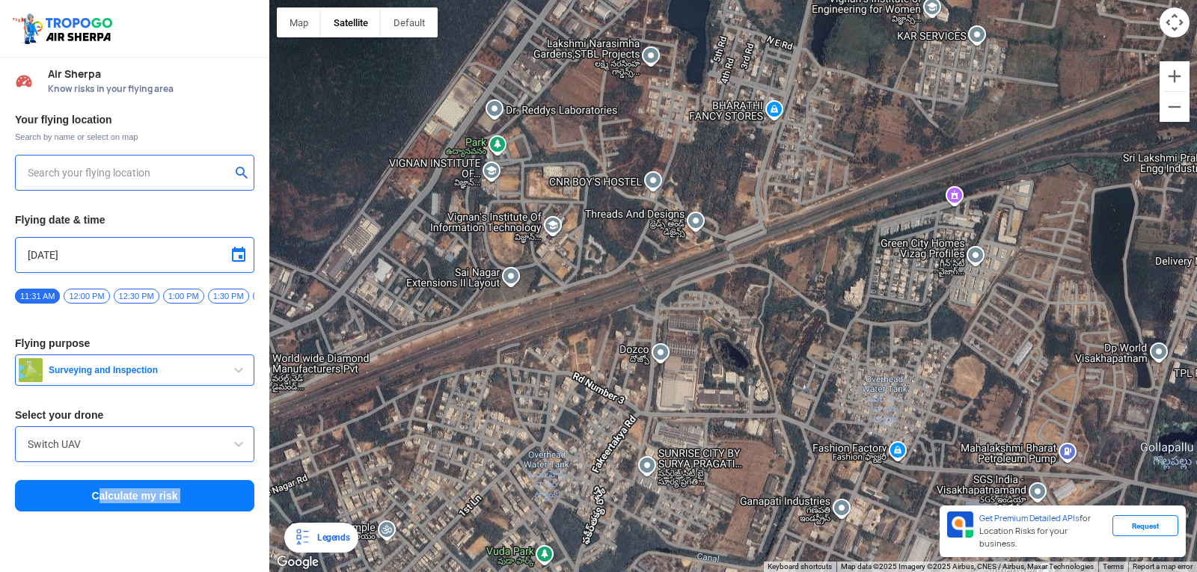
drag, startPoint x: 729, startPoint y: 439, endPoint x: 721, endPoint y: 608, distance: 168.5
click at [721, 572] on html "Location Risk Score Air Sherpa Know risks in your flying area Your flying locat…" at bounding box center [598, 286] width 1197 height 572
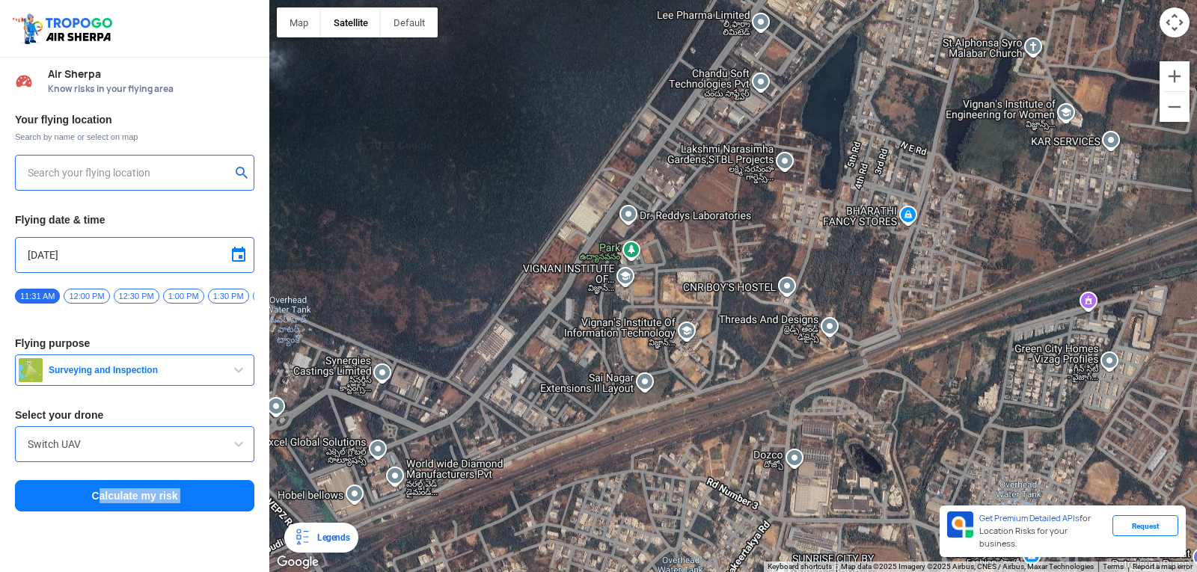
drag, startPoint x: 566, startPoint y: 262, endPoint x: 700, endPoint y: 369, distance: 172.0
click at [700, 369] on div at bounding box center [733, 286] width 928 height 572
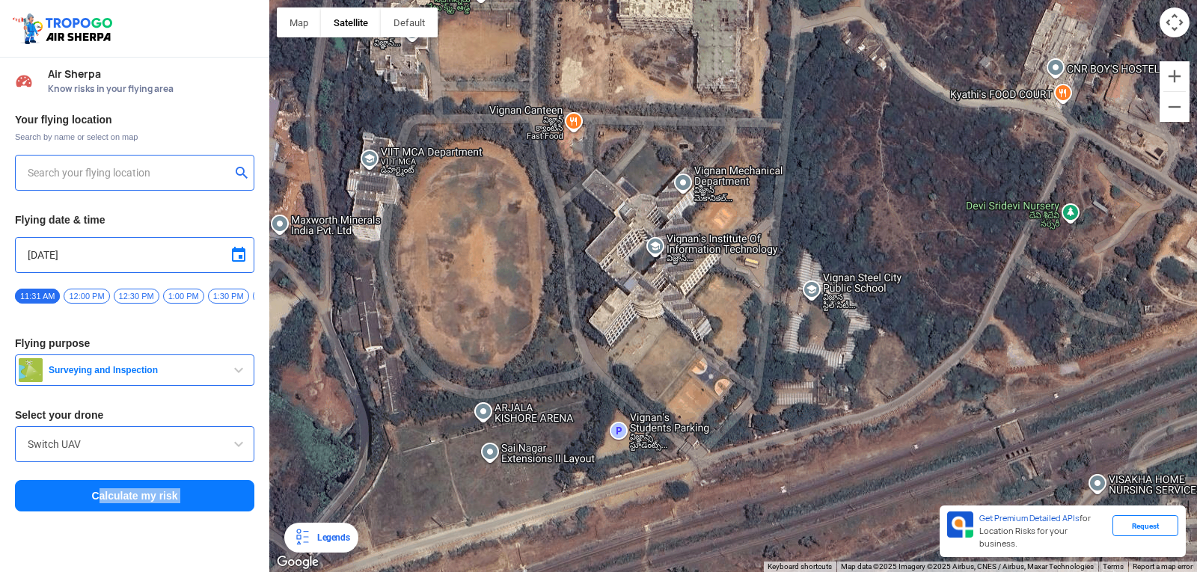
click at [658, 261] on div at bounding box center [733, 286] width 928 height 572
type input "Block D, Visakhapatnam, Andhra Pradesh 530049, India"
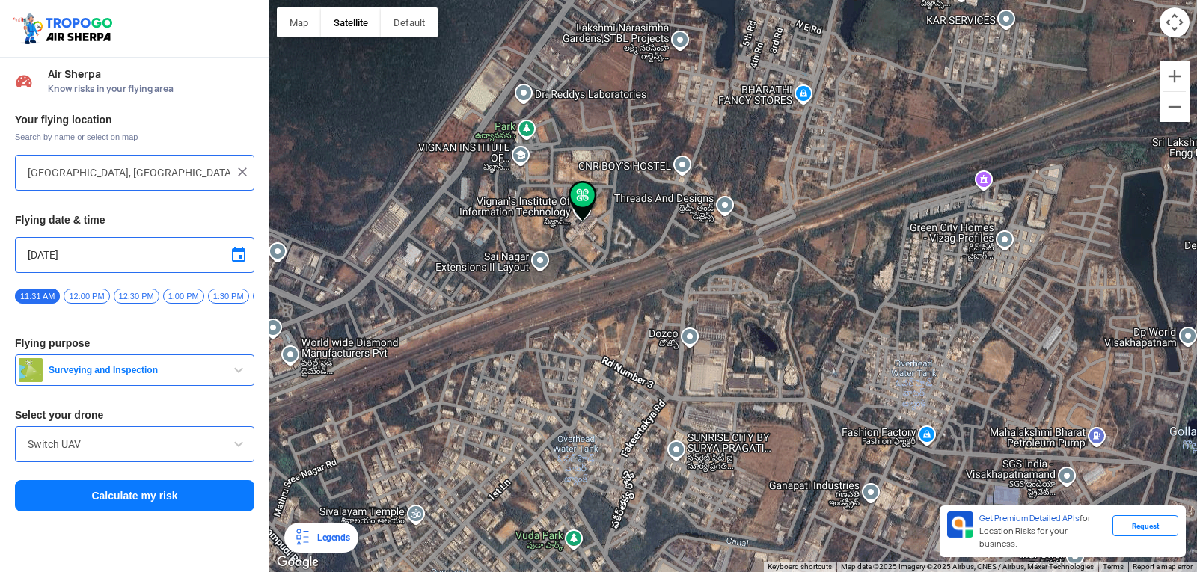
drag, startPoint x: 741, startPoint y: 290, endPoint x: 854, endPoint y: 336, distance: 122.5
click at [854, 336] on div at bounding box center [733, 286] width 928 height 572
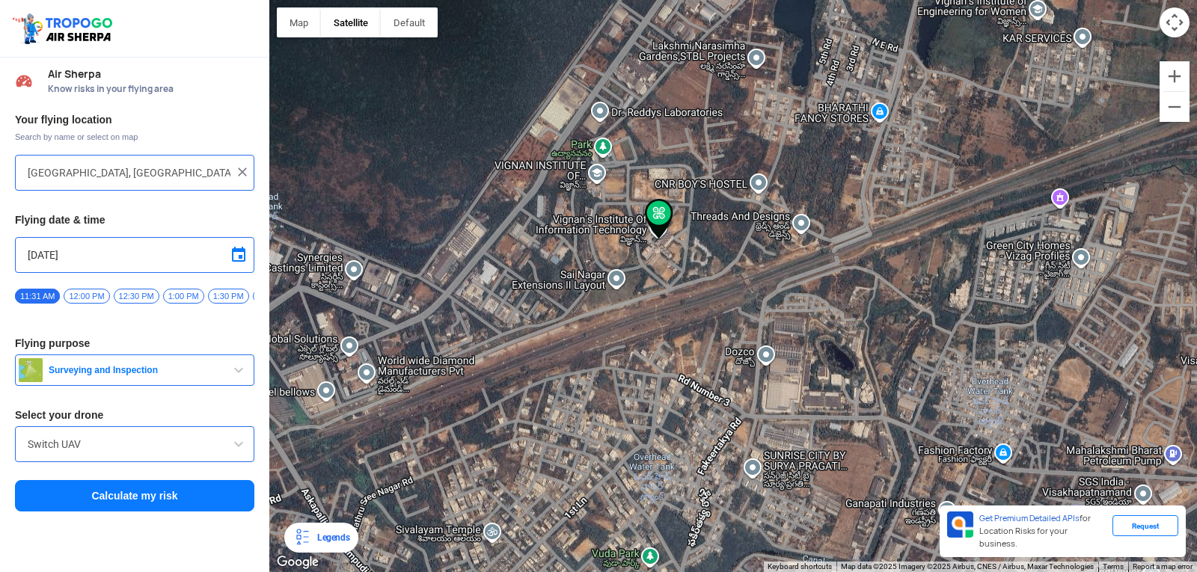
drag, startPoint x: 757, startPoint y: 316, endPoint x: 831, endPoint y: 328, distance: 75.0
click at [831, 328] on div at bounding box center [733, 286] width 928 height 572
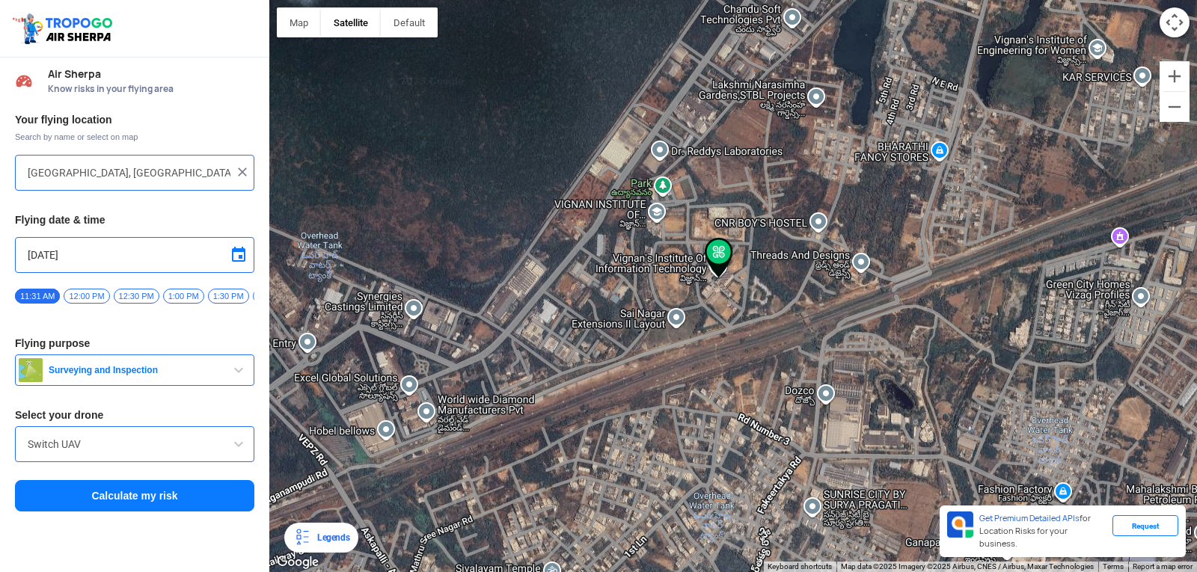
drag, startPoint x: 733, startPoint y: 296, endPoint x: 798, endPoint y: 336, distance: 76.6
click at [798, 336] on div at bounding box center [733, 286] width 928 height 572
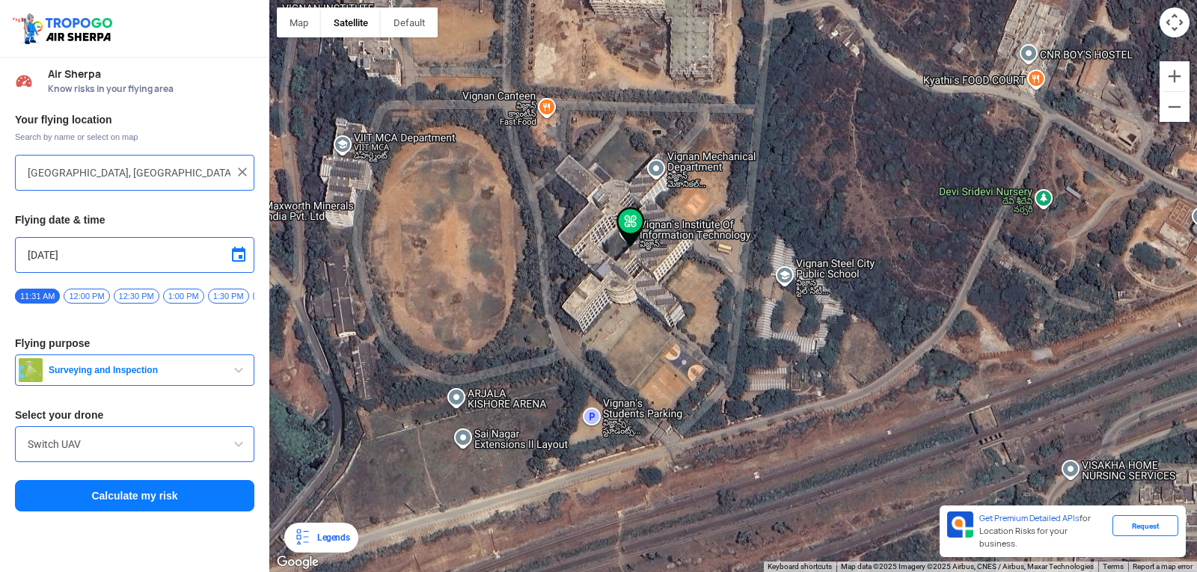
drag, startPoint x: 679, startPoint y: 298, endPoint x: 690, endPoint y: 382, distance: 85.2
click at [690, 382] on div at bounding box center [733, 286] width 928 height 572
click at [100, 449] on input "Switch UAV" at bounding box center [135, 444] width 214 height 18
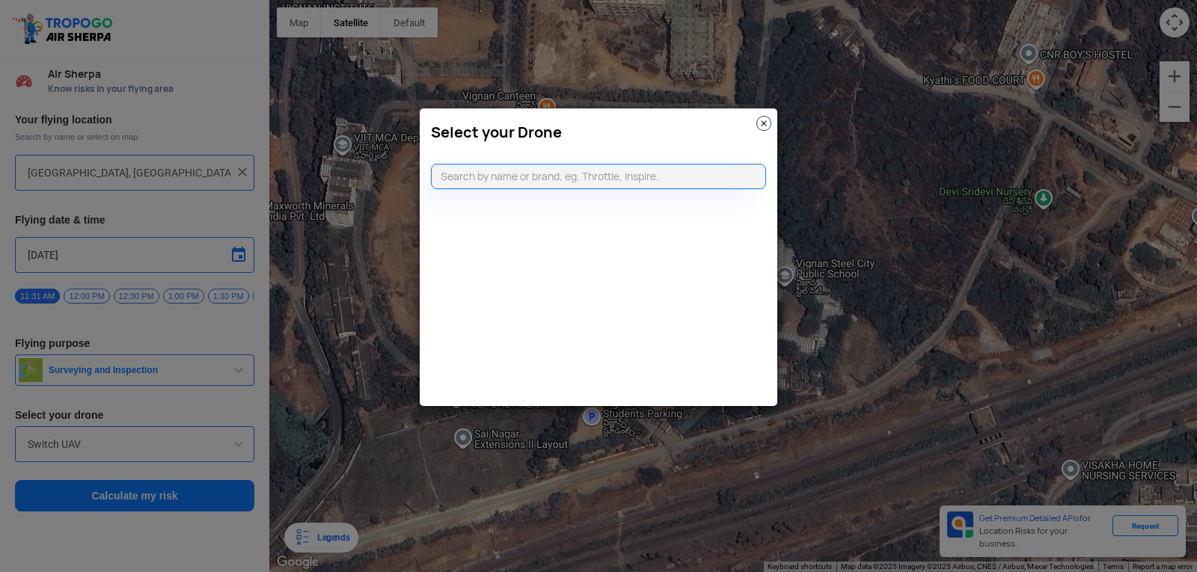
click at [244, 352] on modal-container "Select your Drone" at bounding box center [598, 286] width 1197 height 572
click at [764, 122] on img at bounding box center [763, 123] width 15 height 15
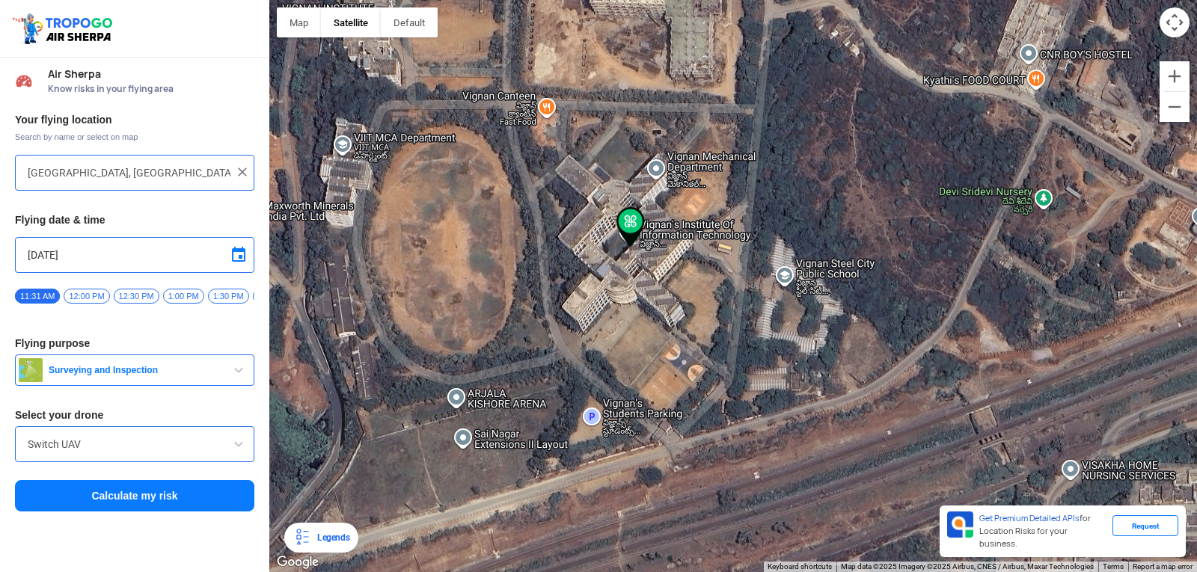
click at [203, 376] on span "Surveying and Inspection" at bounding box center [136, 370] width 187 height 12
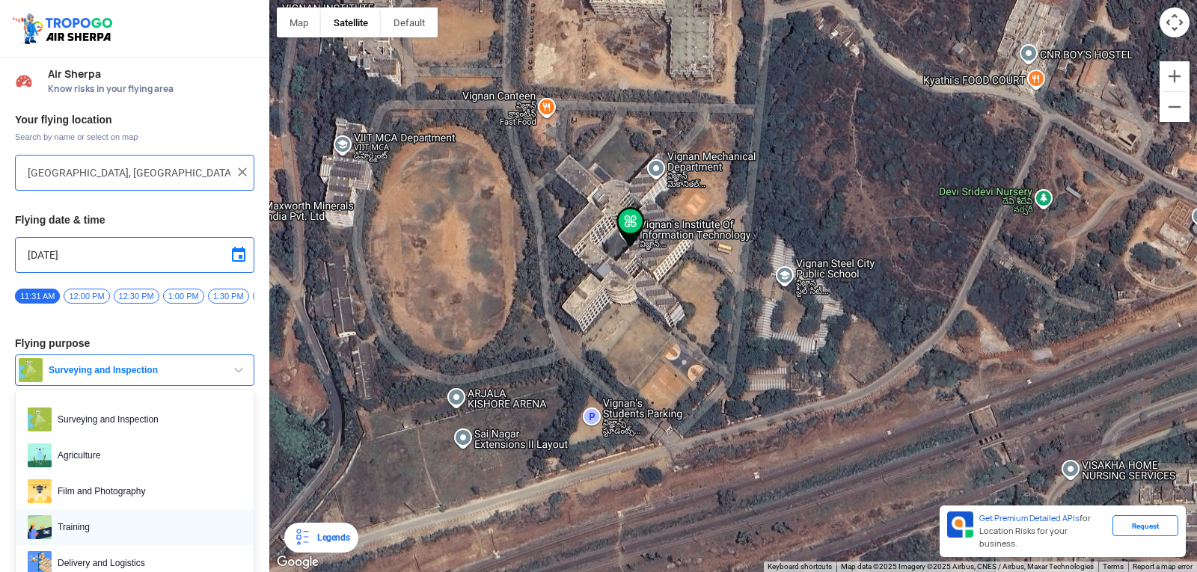
click at [129, 536] on span "Training" at bounding box center [147, 527] width 190 height 24
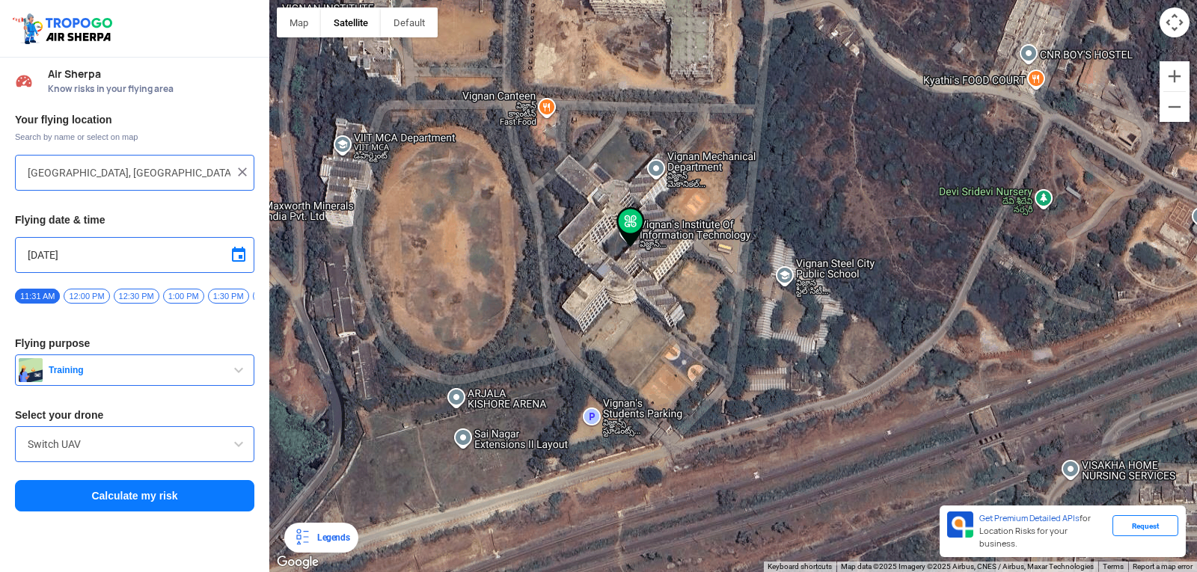
click at [126, 462] on div "Switch UAV" at bounding box center [134, 444] width 239 height 36
click at [133, 447] on input "Switch UAV" at bounding box center [135, 444] width 214 height 18
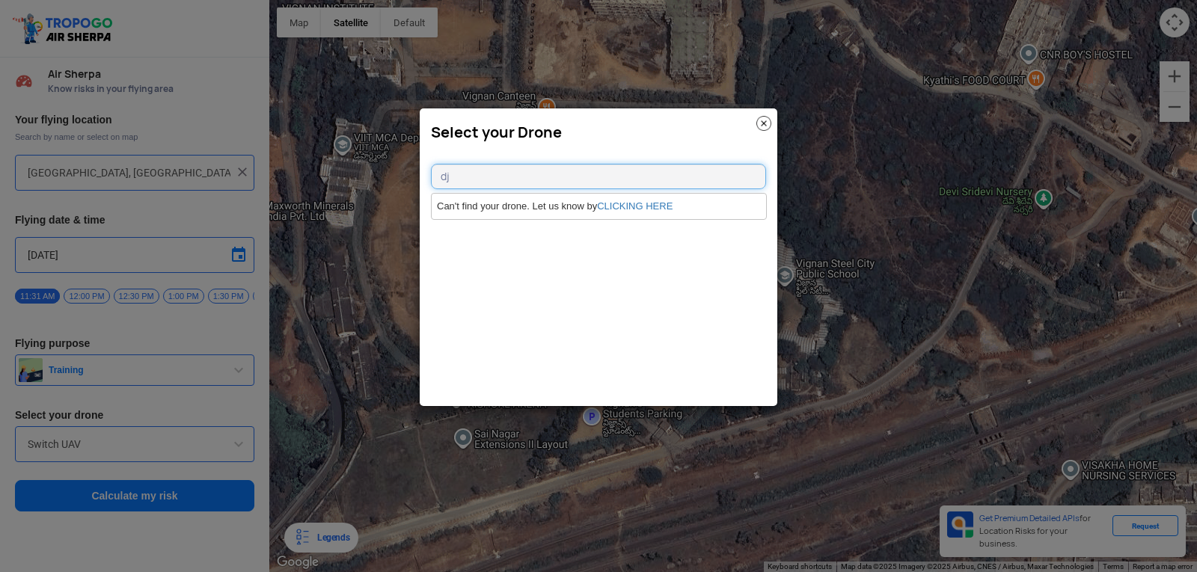
type input "d"
type input "DJI"
click at [662, 204] on link "CLICKING HERE" at bounding box center [635, 206] width 76 height 11
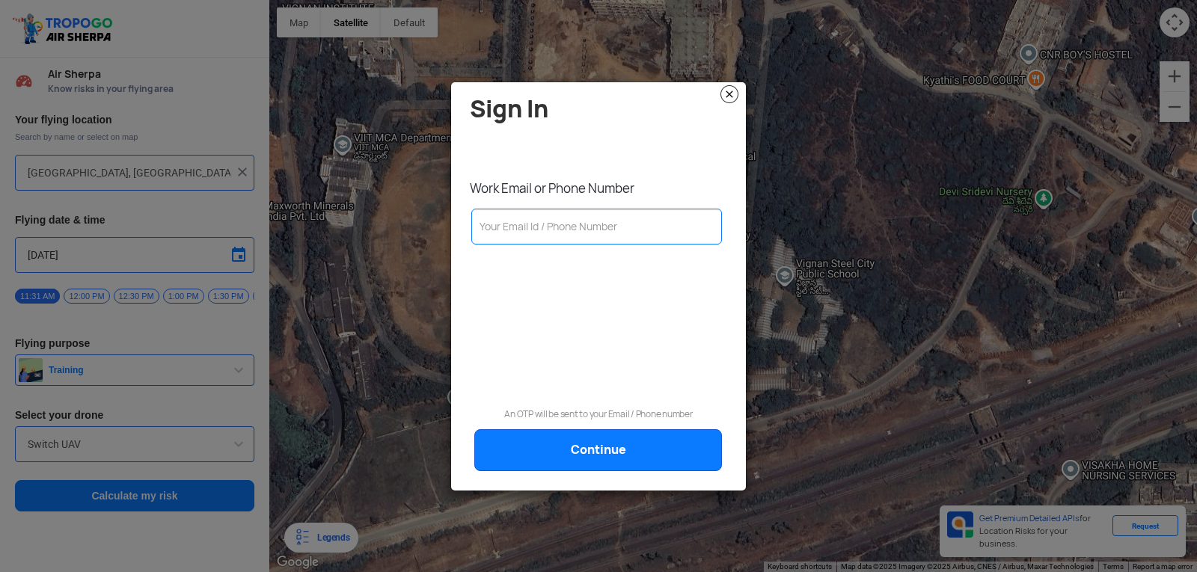
click at [726, 94] on img at bounding box center [729, 94] width 18 height 18
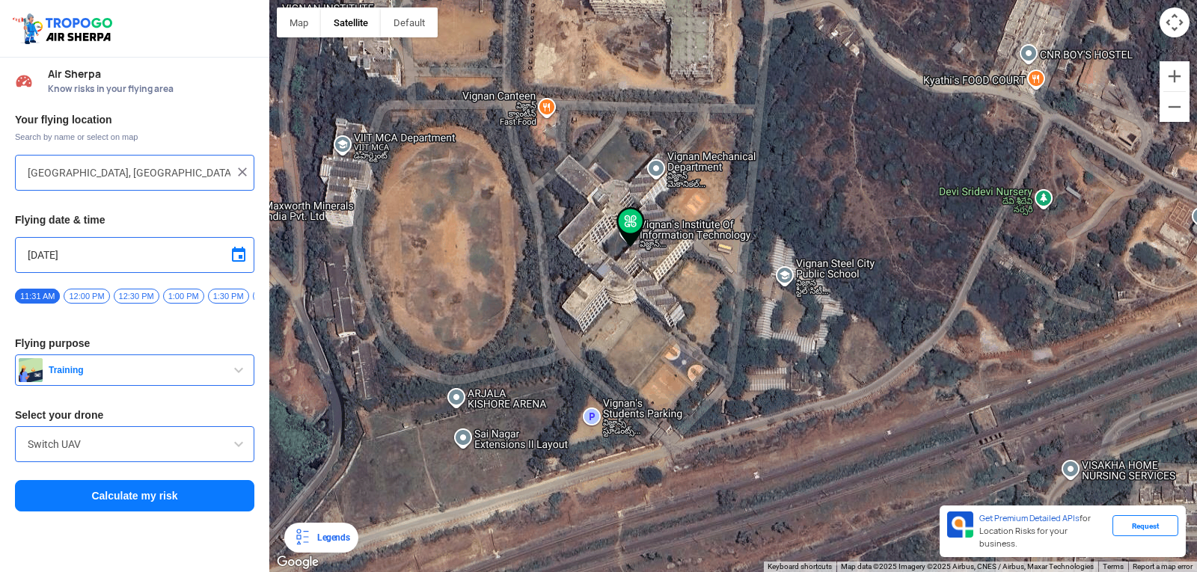
click at [106, 453] on input "Switch UAV" at bounding box center [135, 444] width 214 height 18
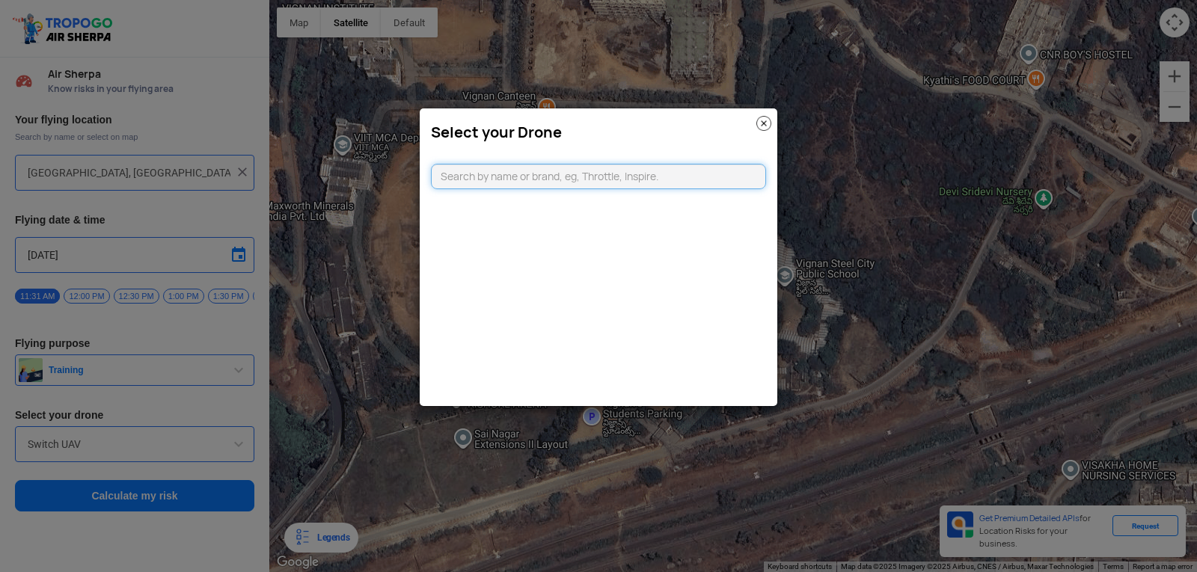
click at [562, 183] on input "text" at bounding box center [598, 176] width 335 height 25
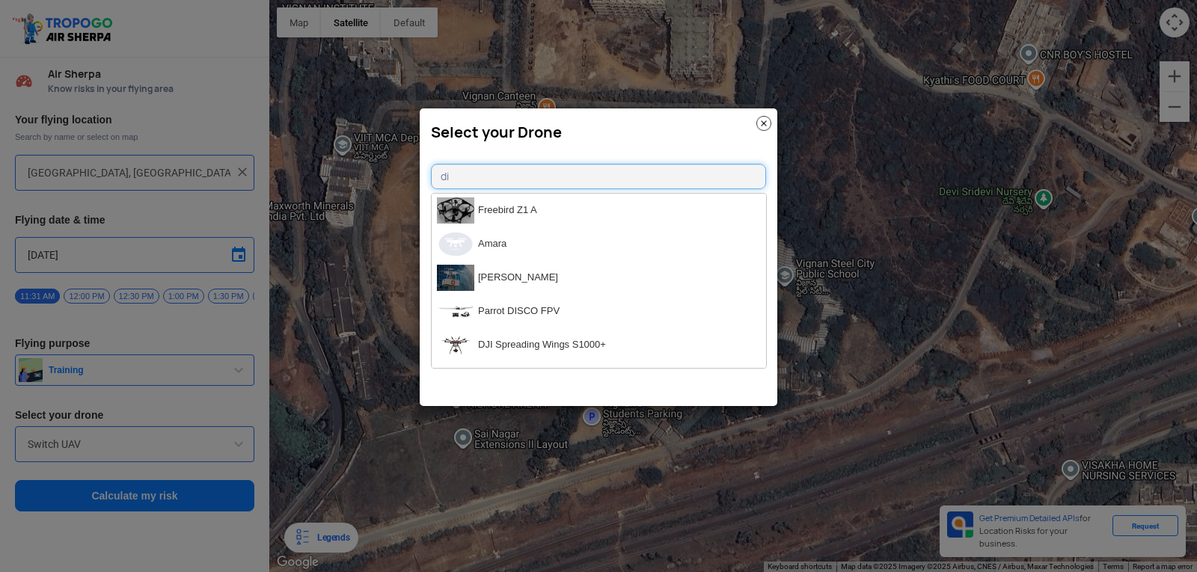
type input "d"
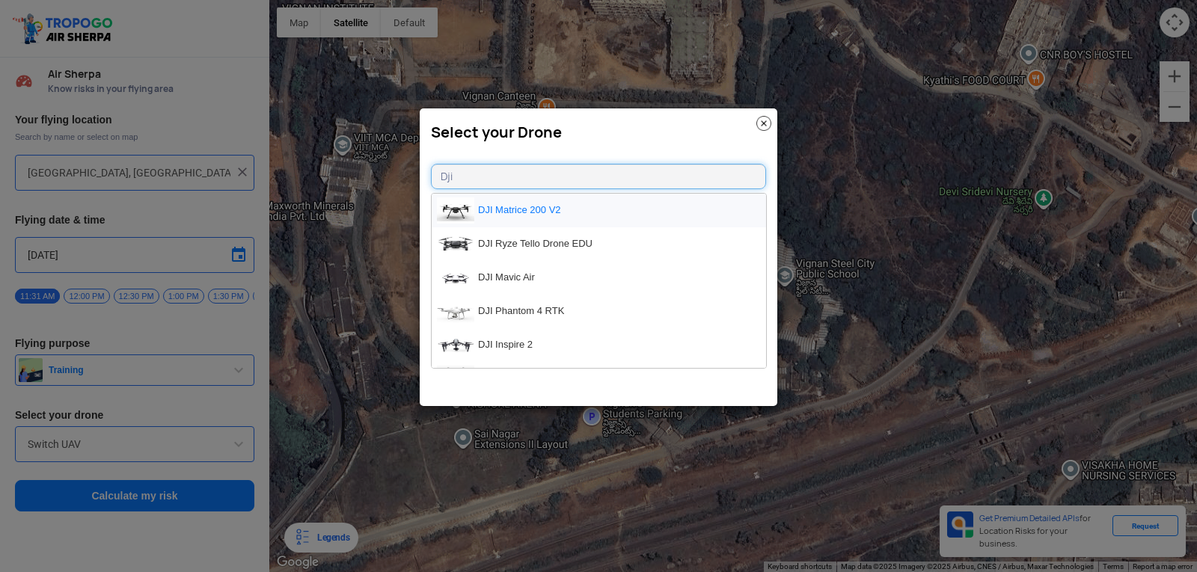
type input "Dji"
click at [602, 210] on li "DJI Matrice 200 V2" at bounding box center [599, 211] width 334 height 34
type input "DJI Matrice 200 V2"
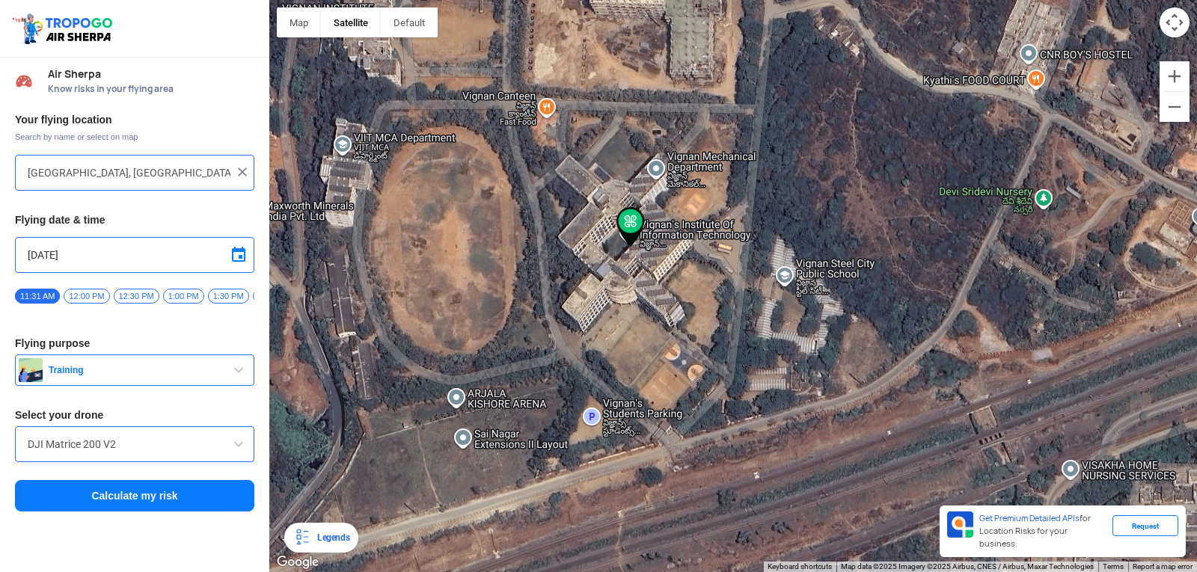
click at [117, 503] on button "Calculate my risk" at bounding box center [134, 495] width 239 height 31
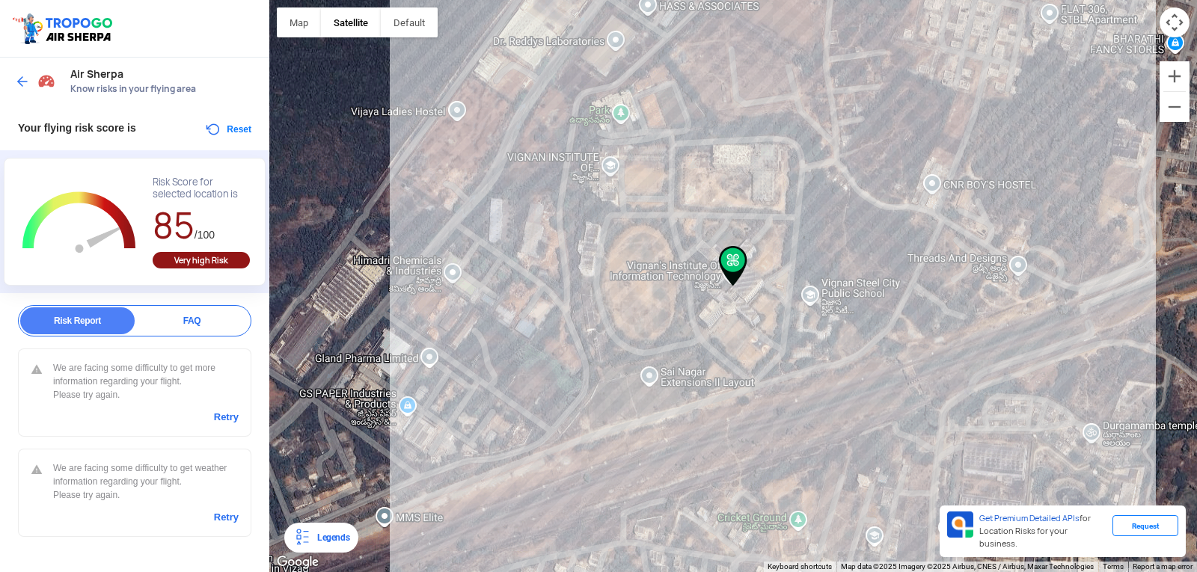
click at [1063, 197] on div at bounding box center [733, 286] width 928 height 572
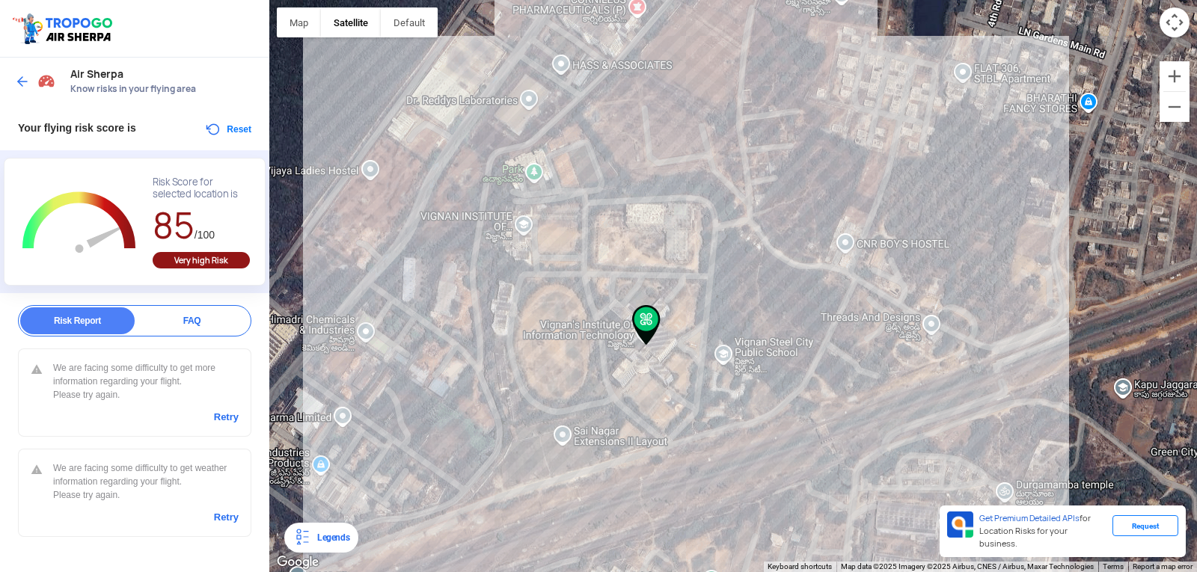
drag, startPoint x: 936, startPoint y: 290, endPoint x: 845, endPoint y: 339, distance: 103.8
click at [845, 339] on div at bounding box center [733, 286] width 928 height 572
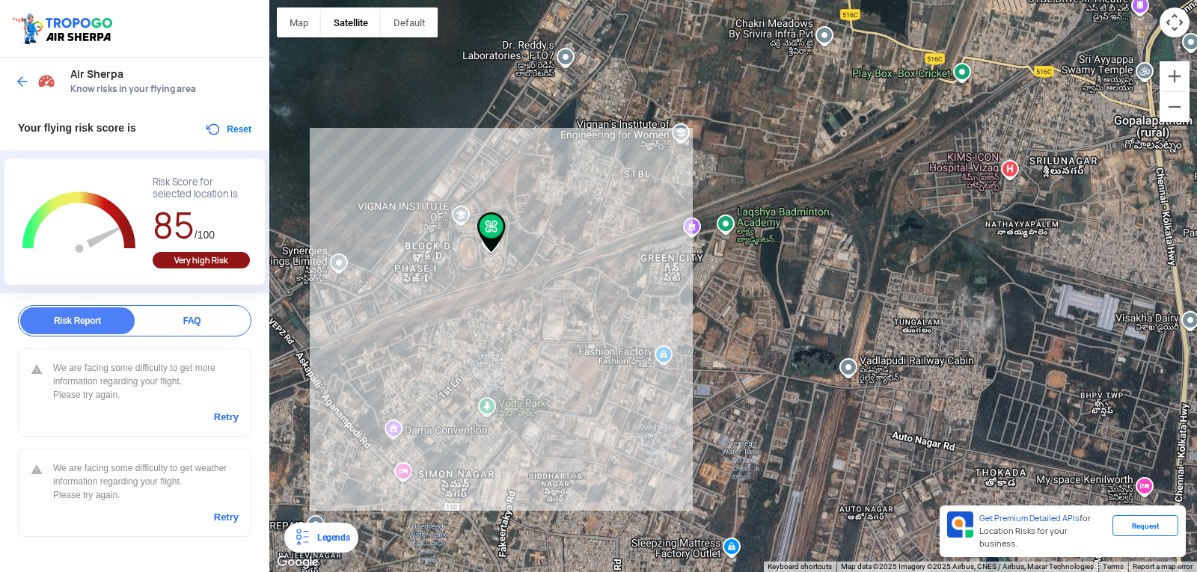
drag, startPoint x: 648, startPoint y: 309, endPoint x: 738, endPoint y: 300, distance: 91.0
click at [738, 300] on div at bounding box center [733, 286] width 928 height 572
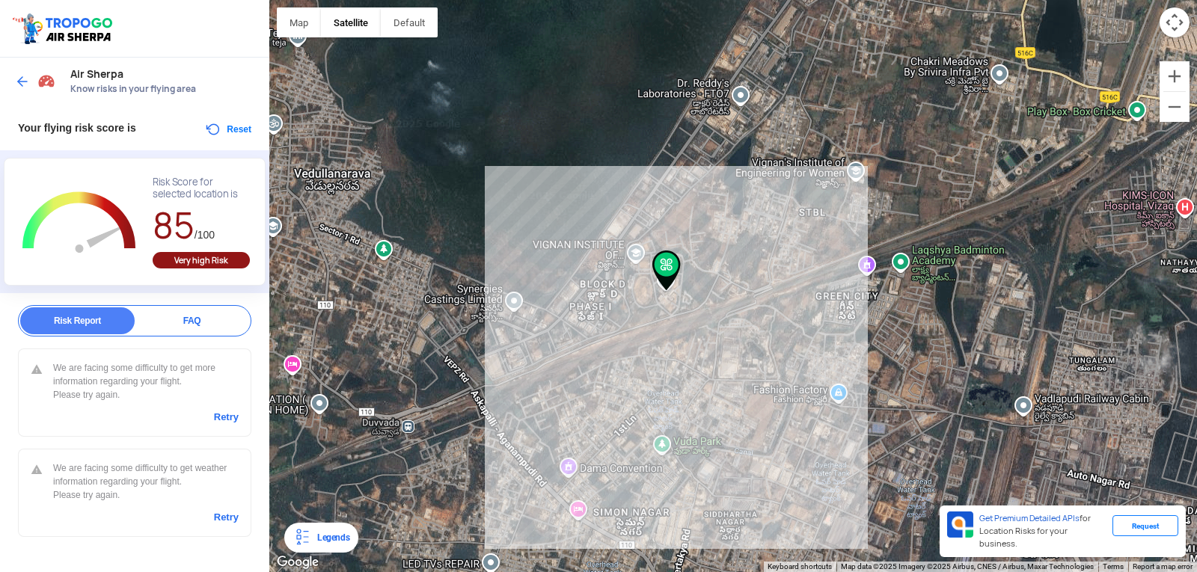
drag, startPoint x: 715, startPoint y: 304, endPoint x: 891, endPoint y: 342, distance: 179.9
click at [891, 342] on div at bounding box center [733, 286] width 928 height 572
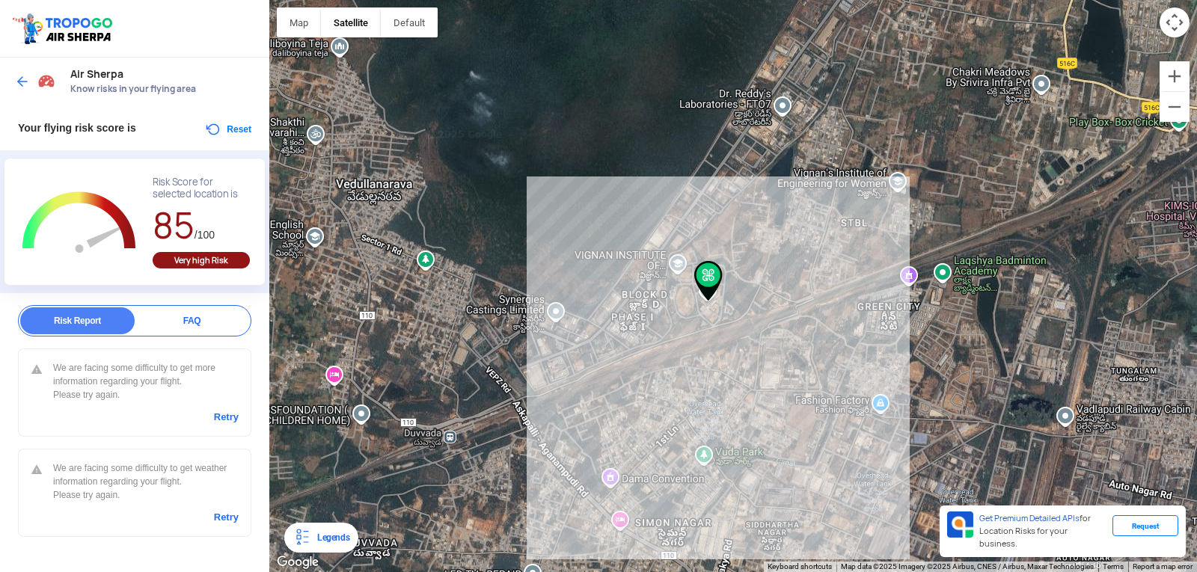
drag, startPoint x: 832, startPoint y: 340, endPoint x: 878, endPoint y: 350, distance: 47.6
click at [878, 350] on div at bounding box center [733, 286] width 928 height 572
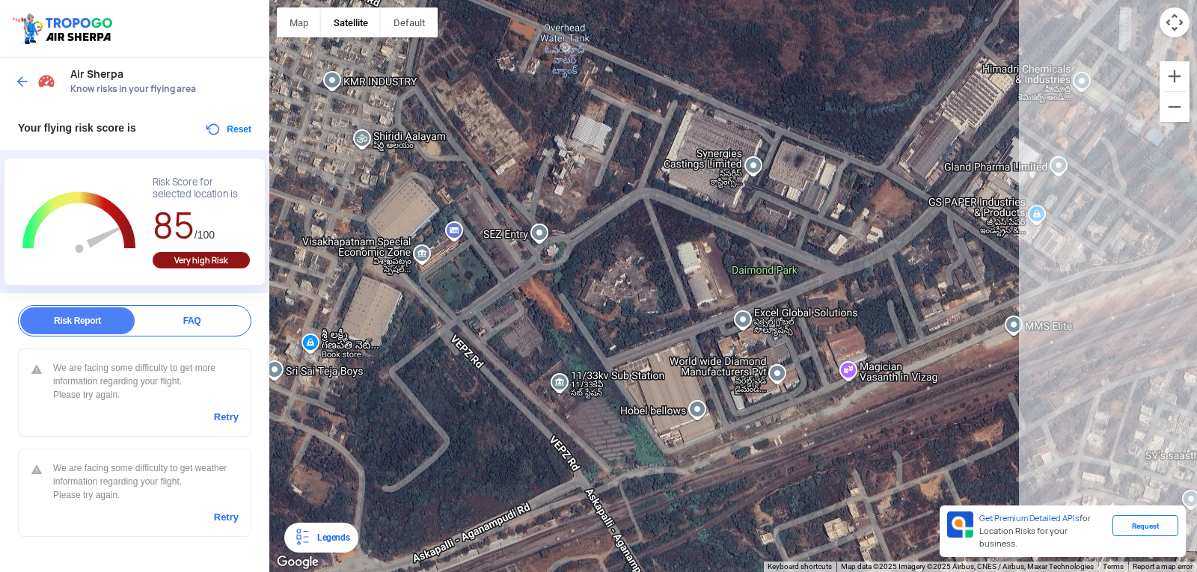
drag, startPoint x: 305, startPoint y: 345, endPoint x: 954, endPoint y: 189, distance: 667.8
click at [954, 189] on div at bounding box center [733, 286] width 928 height 572
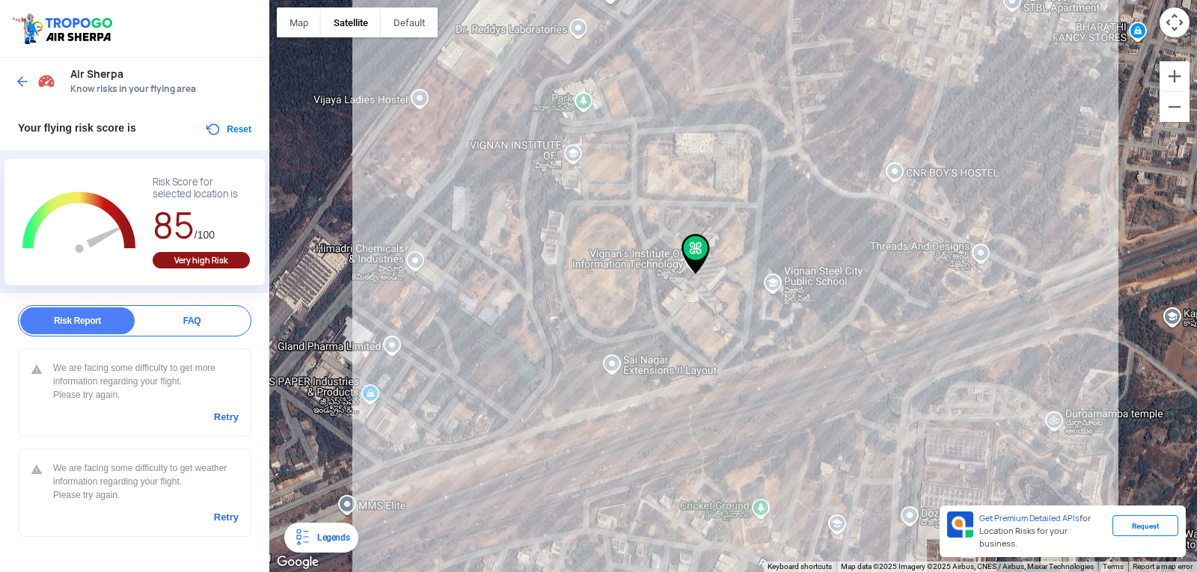
drag, startPoint x: 845, startPoint y: 325, endPoint x: 177, endPoint y: 505, distance: 691.8
click at [177, 505] on div "Location Risk Score Air Sherpa Know risks in your flying area Your flying risk …" at bounding box center [598, 286] width 1197 height 572
click at [227, 413] on link "Retry" at bounding box center [226, 417] width 25 height 13
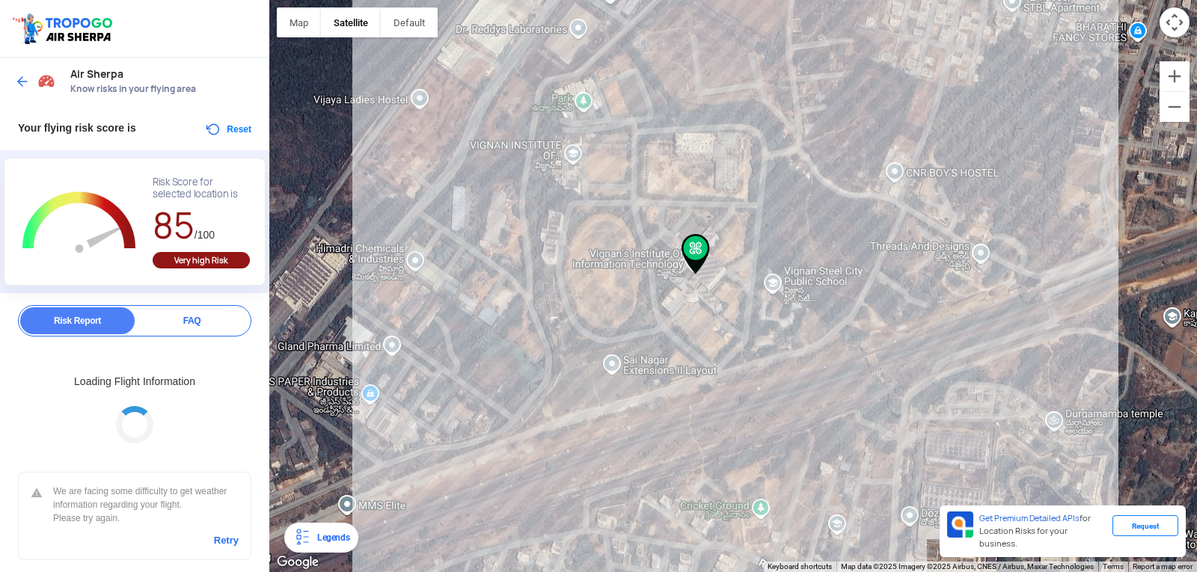
click at [223, 543] on link "Retry" at bounding box center [226, 540] width 25 height 13
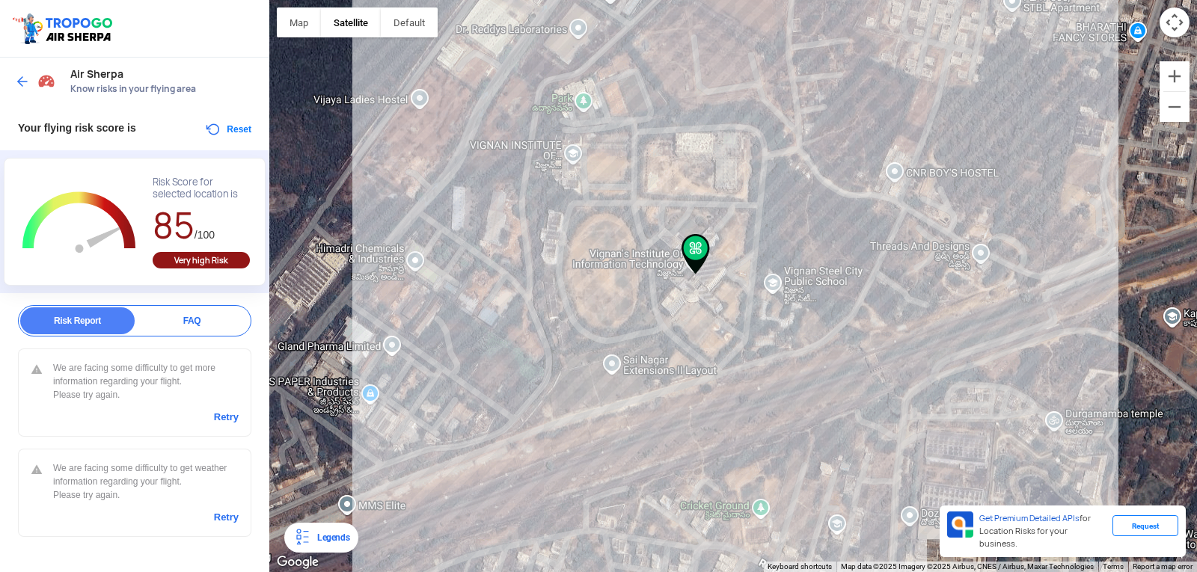
click at [140, 317] on div "FAQ" at bounding box center [192, 320] width 114 height 27
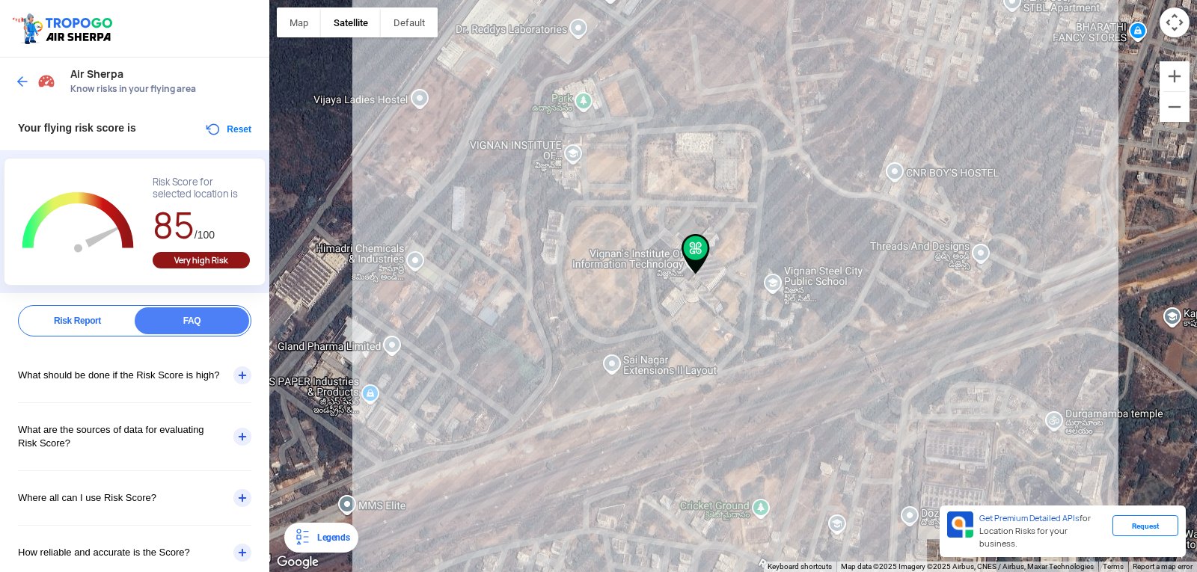
click at [73, 316] on div "Risk Report" at bounding box center [77, 320] width 114 height 27
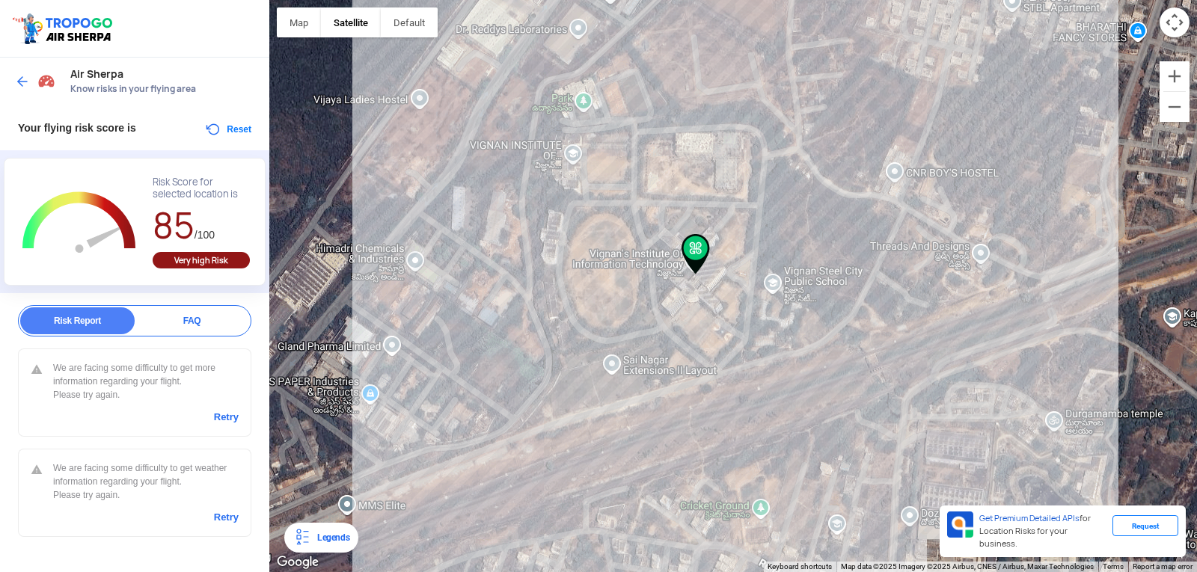
click at [219, 414] on link "Retry" at bounding box center [226, 417] width 25 height 13
click at [221, 517] on link "Retry" at bounding box center [226, 517] width 25 height 13
click at [230, 420] on link "Retry" at bounding box center [226, 417] width 25 height 13
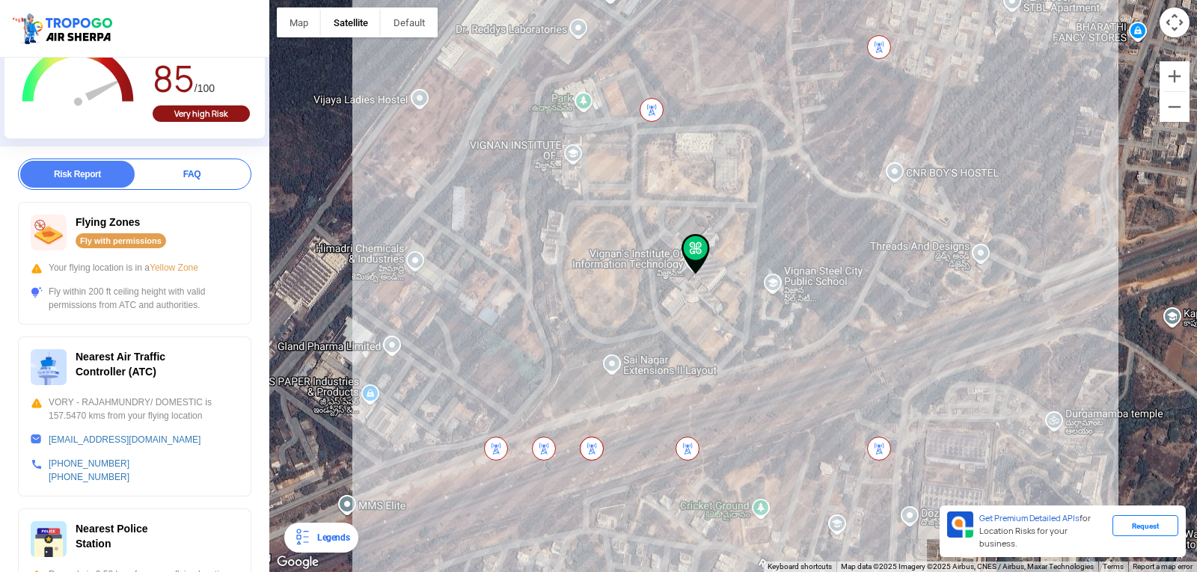
scroll to position [150, 0]
